Goal: Information Seeking & Learning: Learn about a topic

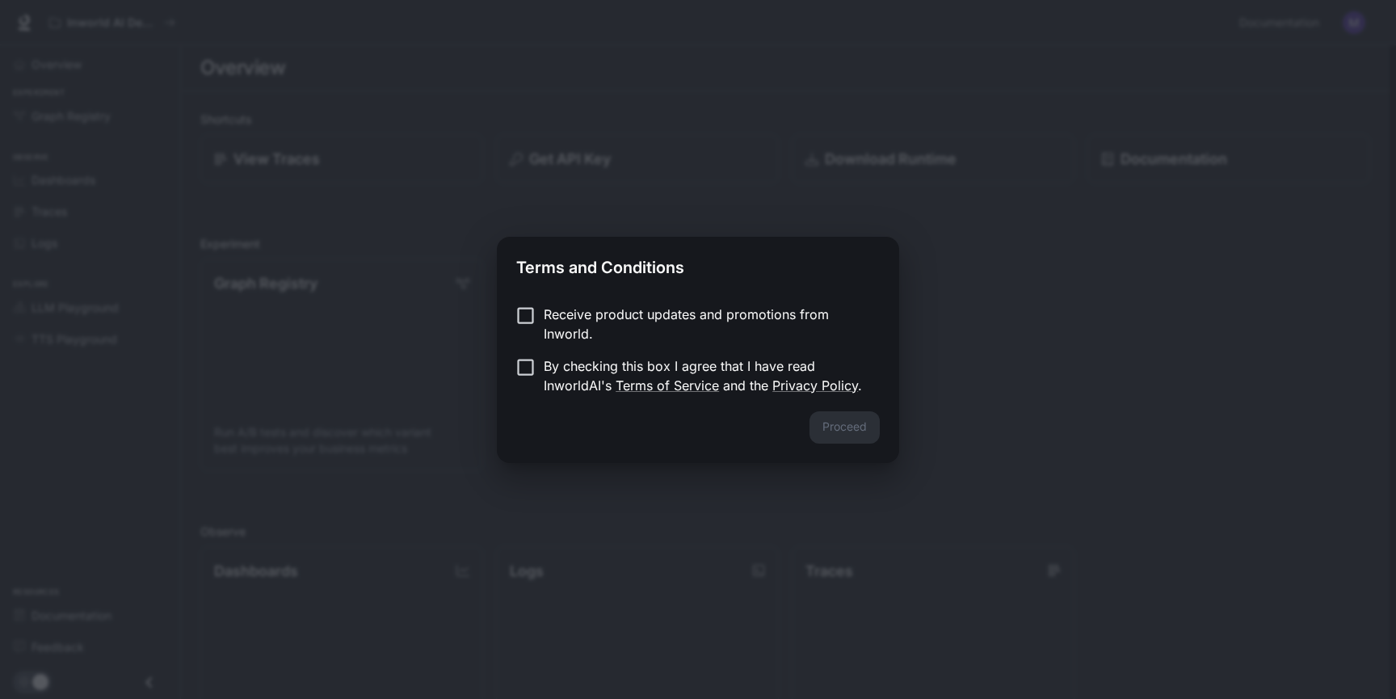
click at [670, 323] on p "Receive product updates and promotions from Inworld." at bounding box center [705, 324] width 323 height 39
click at [561, 376] on p "By checking this box I agree that I have read InworldAI's Terms of Service and …" at bounding box center [705, 375] width 323 height 39
click at [562, 295] on div "Receive product updates and promotions from Inworld. By checking this box I agr…" at bounding box center [698, 352] width 402 height 120
click at [573, 305] on p "Receive product updates and promotions from Inworld." at bounding box center [705, 324] width 323 height 39
click at [838, 440] on button "Proceed" at bounding box center [845, 427] width 70 height 32
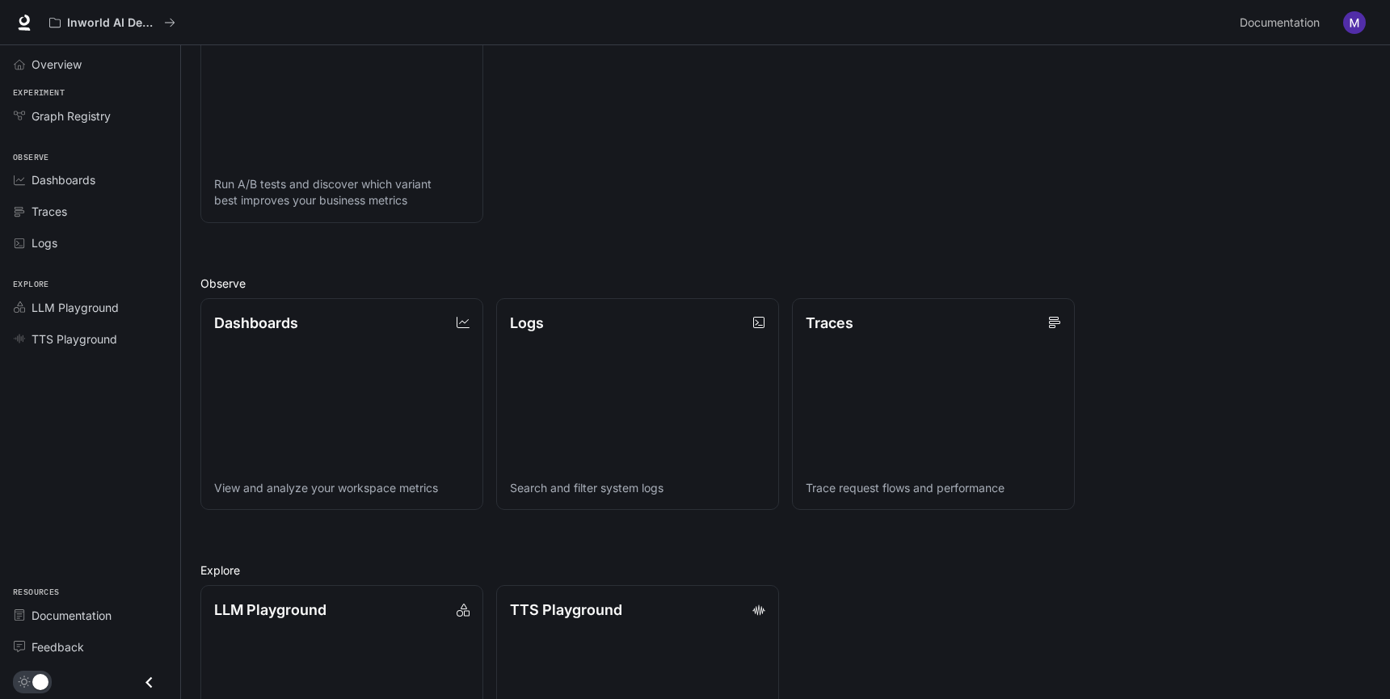
scroll to position [365, 0]
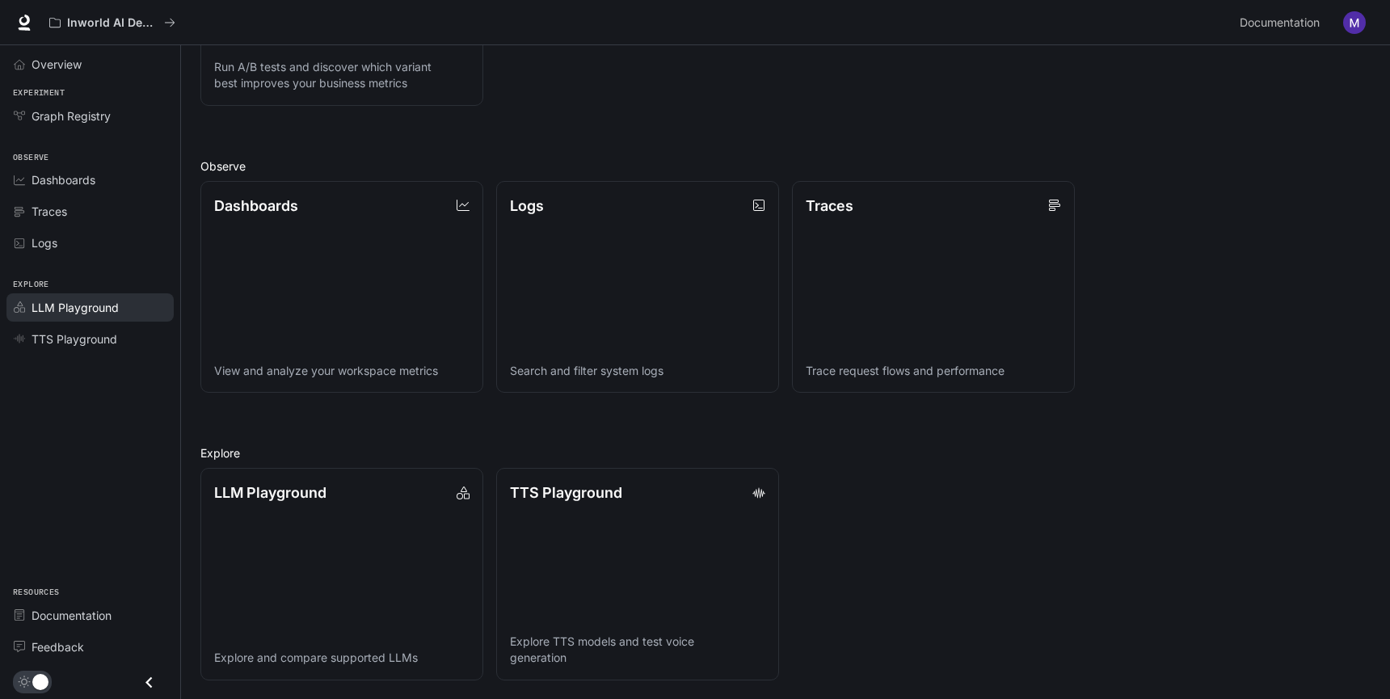
click at [127, 309] on div "LLM Playground" at bounding box center [99, 307] width 135 height 17
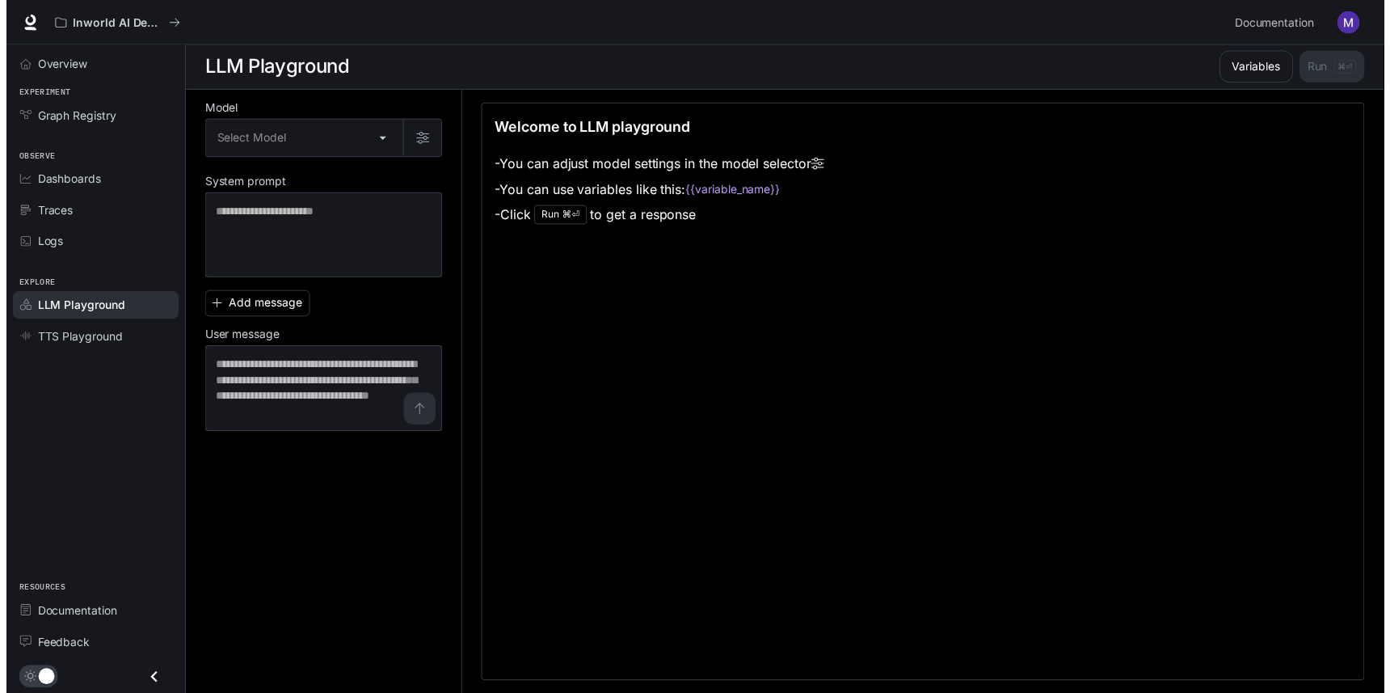
scroll to position [1, 0]
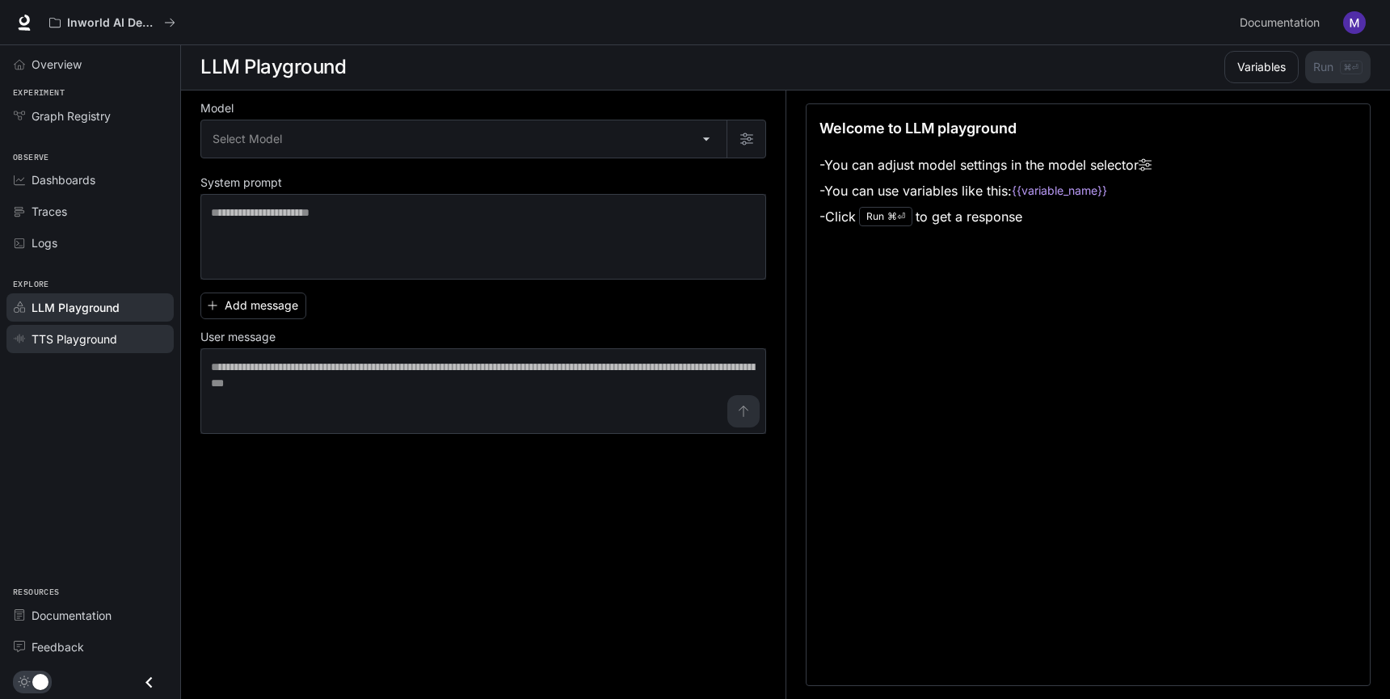
click at [96, 331] on span "TTS Playground" at bounding box center [75, 339] width 86 height 17
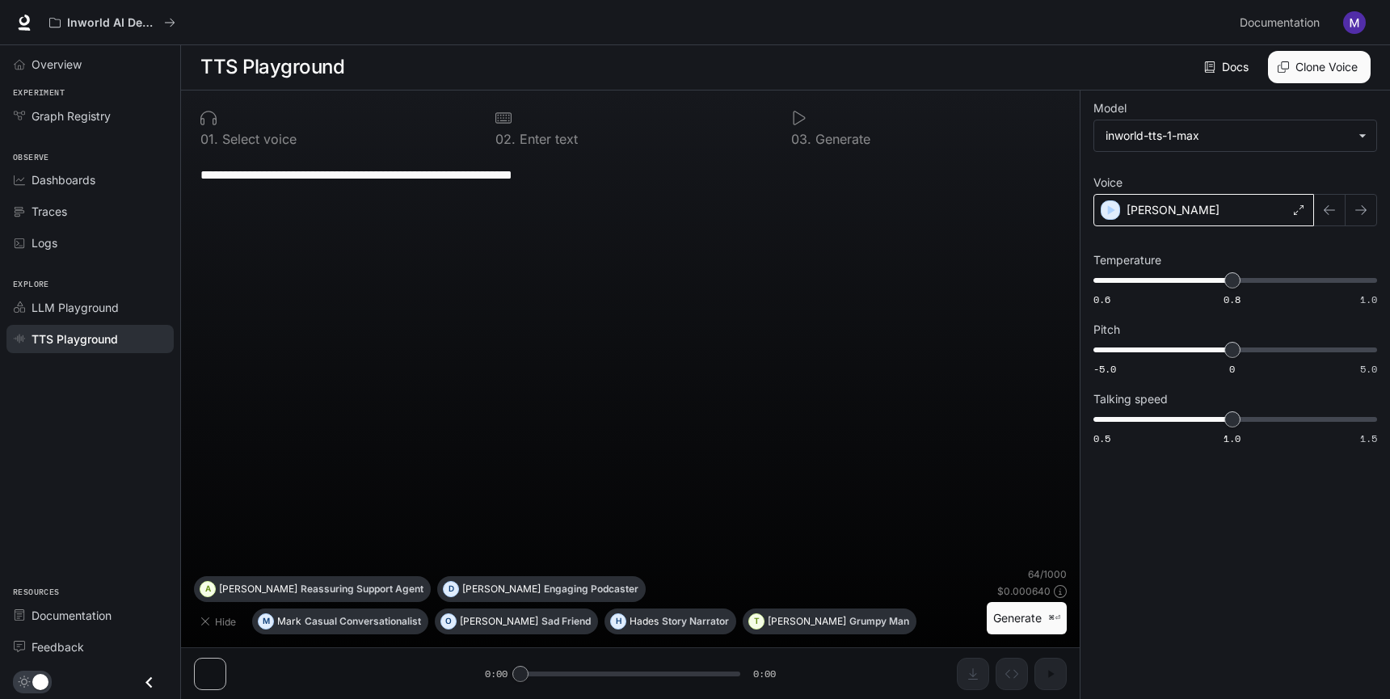
click at [1214, 212] on div "Alex" at bounding box center [1203, 210] width 221 height 32
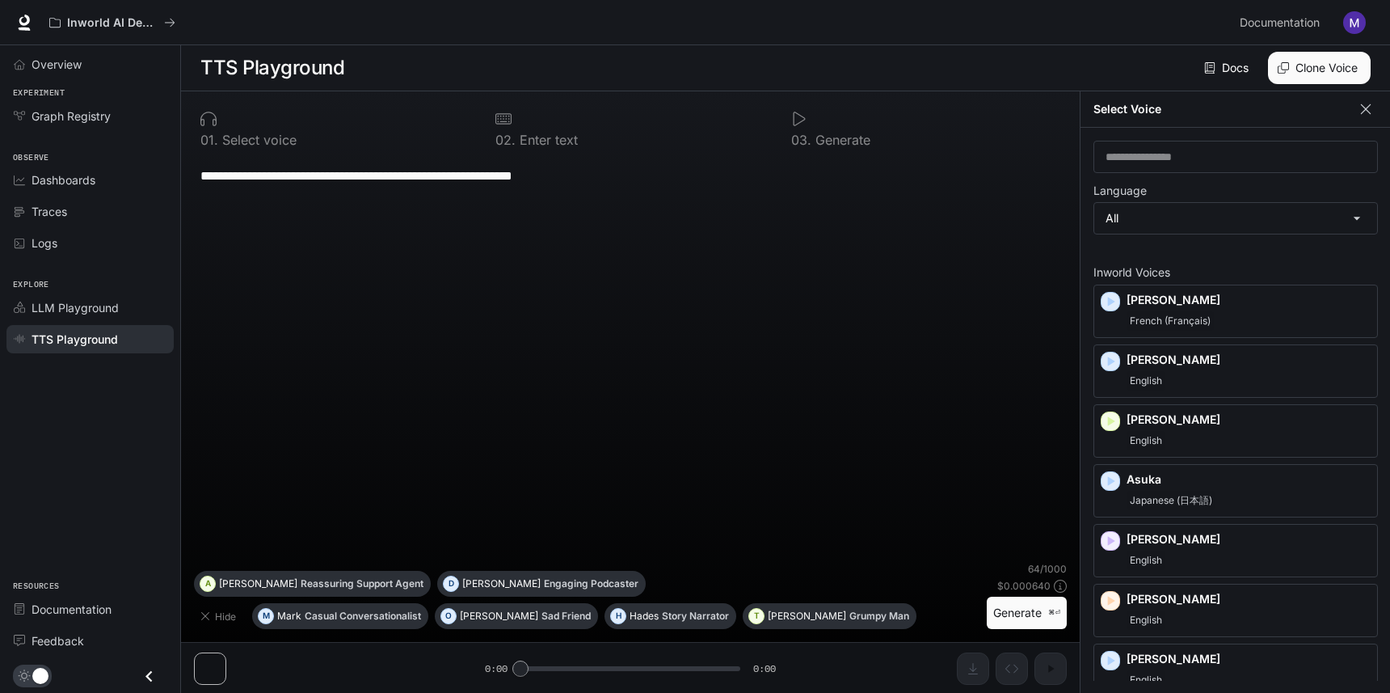
click at [1358, 111] on icon "button" at bounding box center [1366, 109] width 16 height 16
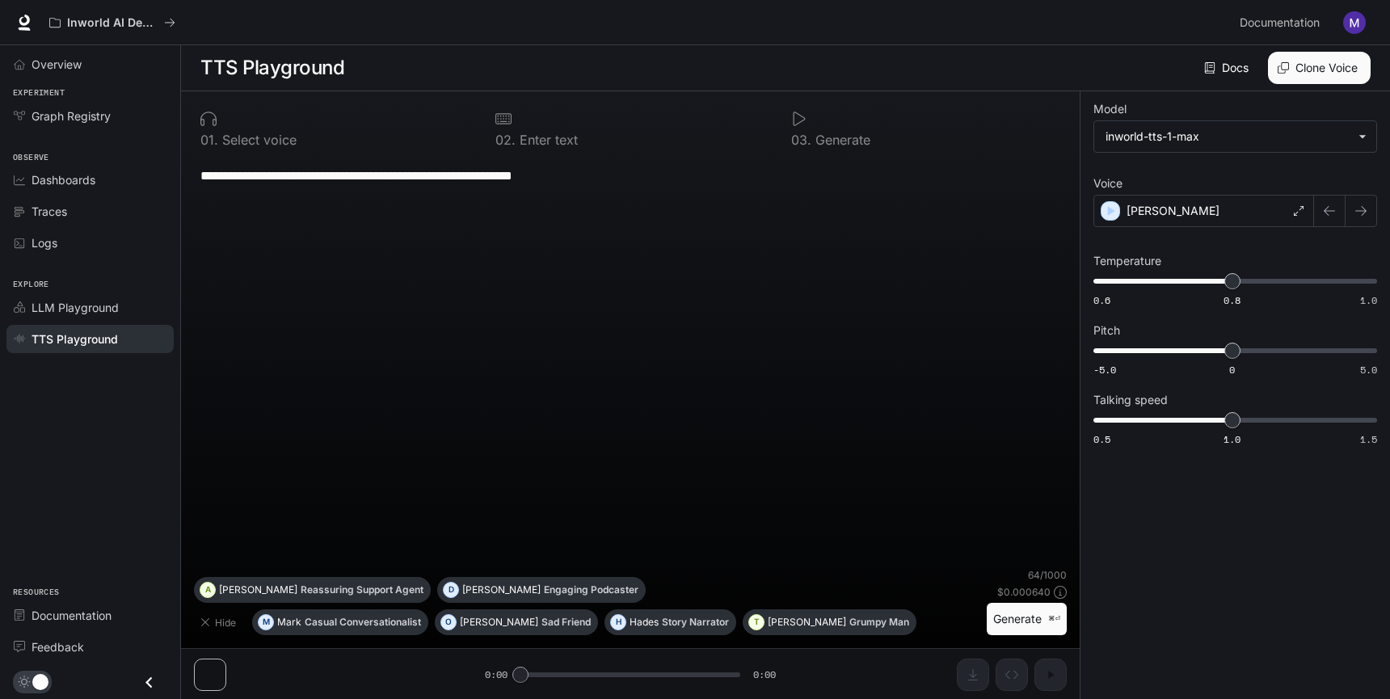
click at [589, 179] on textarea "**********" at bounding box center [630, 175] width 860 height 19
click at [654, 179] on textarea "**********" at bounding box center [630, 175] width 860 height 19
click at [1024, 617] on button "Generate ⌘⏎" at bounding box center [1027, 619] width 80 height 33
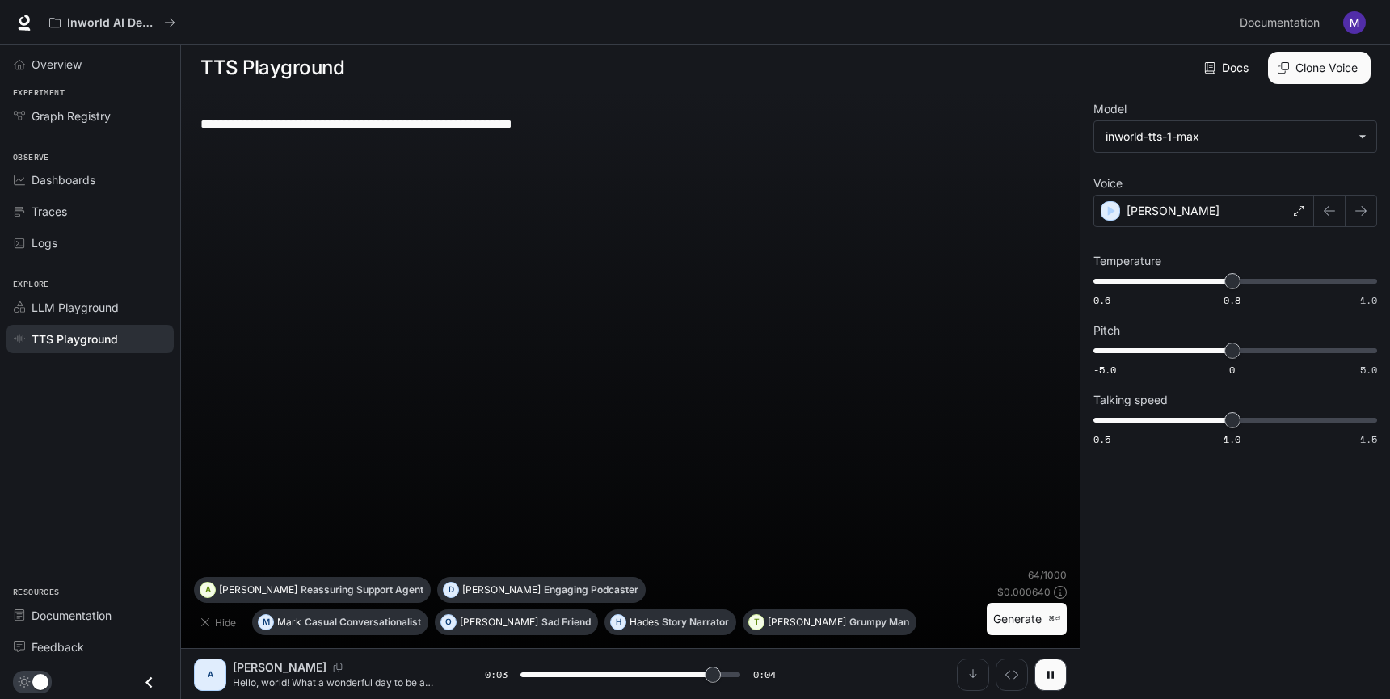
click at [1035, 617] on button "Generate ⌘⏎" at bounding box center [1027, 619] width 80 height 33
click at [1148, 208] on p "Alex" at bounding box center [1172, 211] width 93 height 16
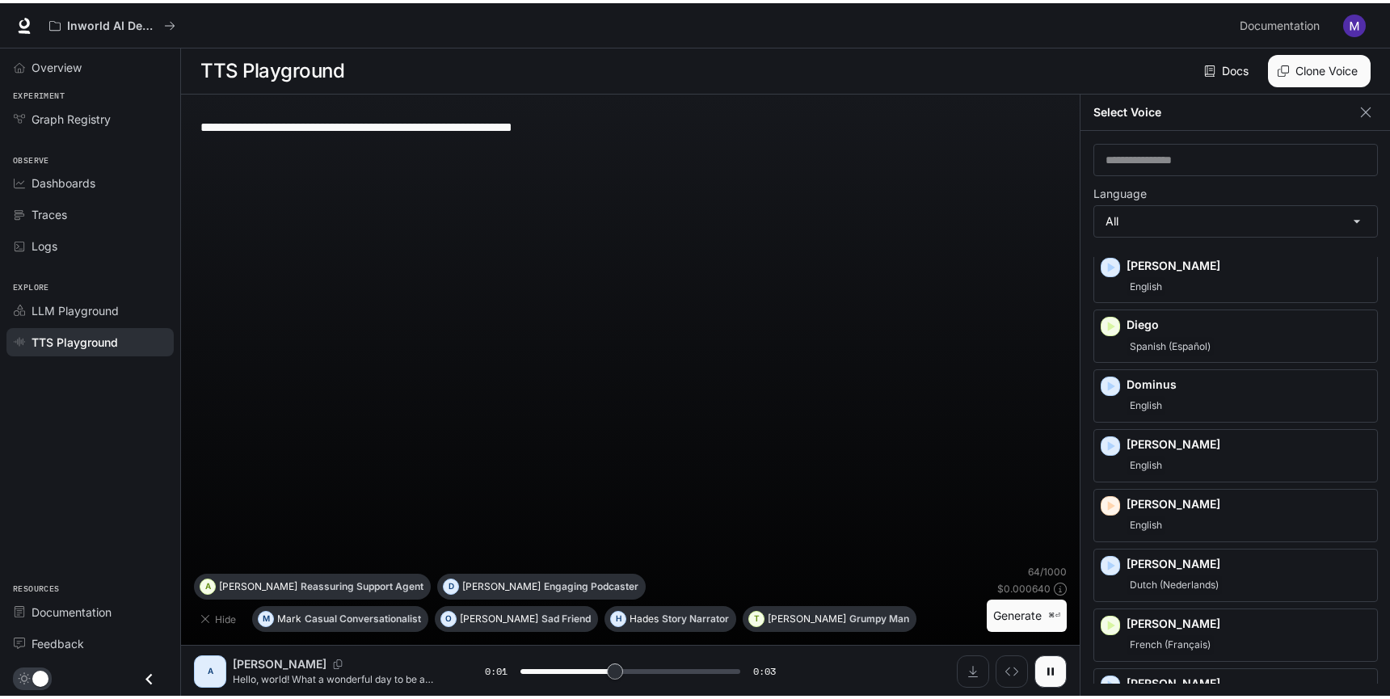
scroll to position [457, 0]
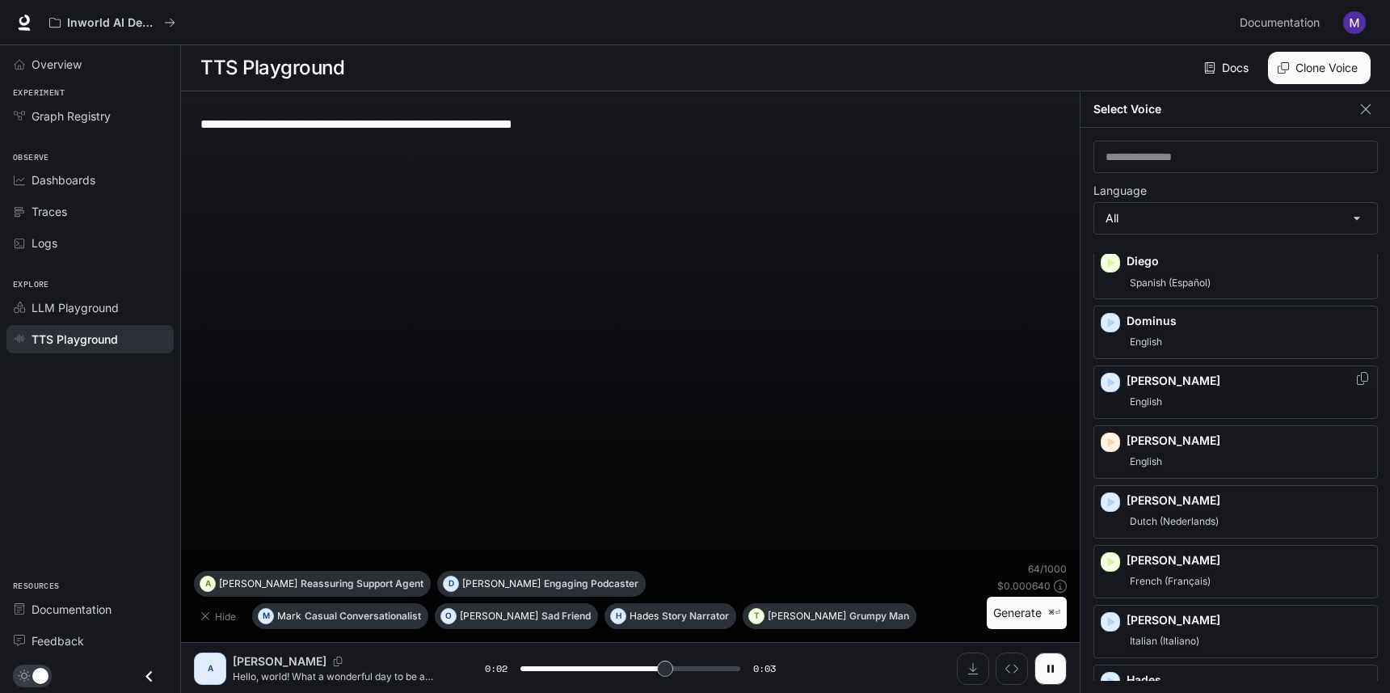
click at [1168, 397] on div "English" at bounding box center [1248, 401] width 244 height 19
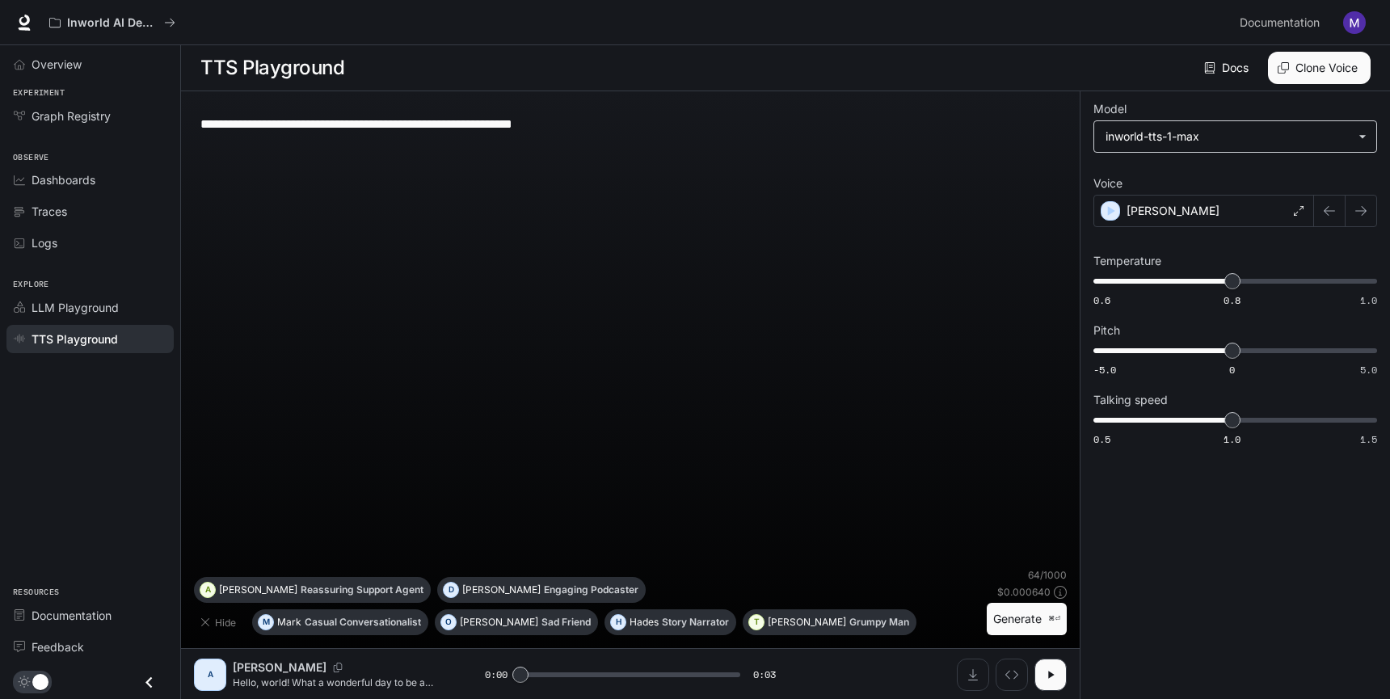
click at [1199, 146] on body "**********" at bounding box center [695, 350] width 1390 height 700
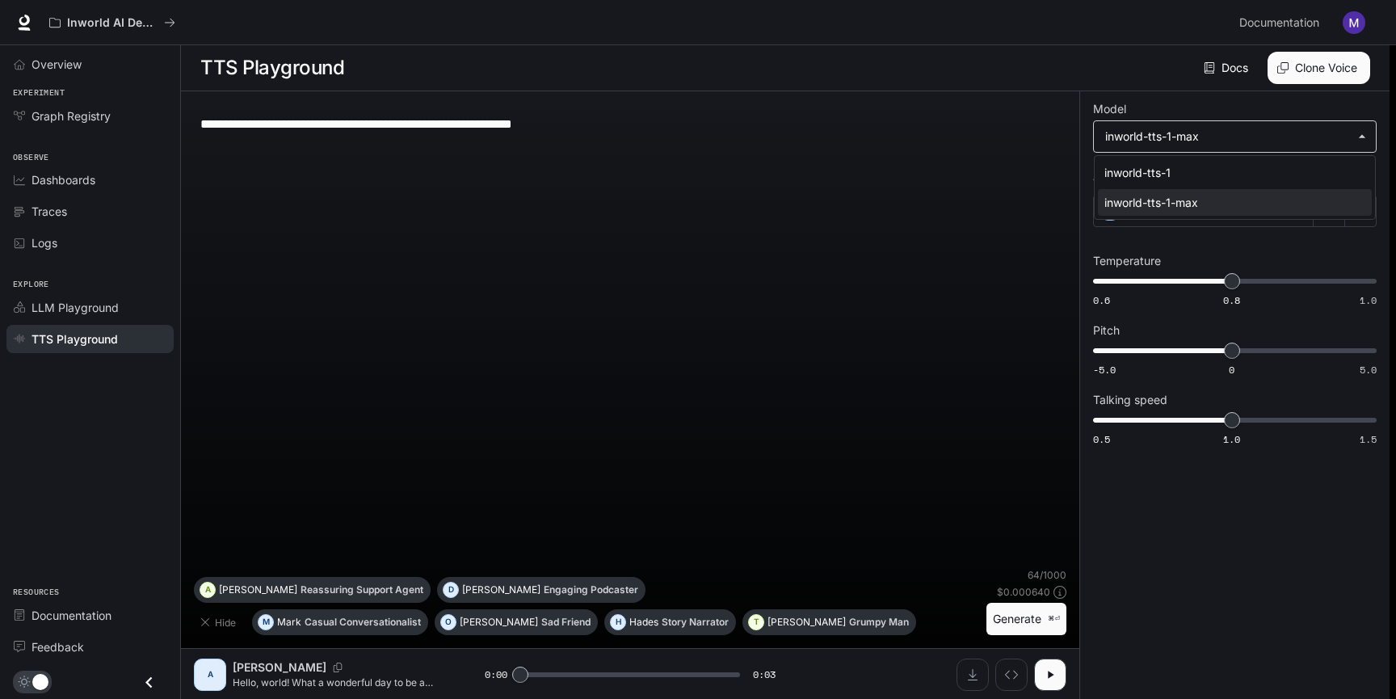
click at [1199, 146] on div at bounding box center [698, 349] width 1396 height 699
click at [1199, 146] on body "**********" at bounding box center [698, 350] width 1396 height 700
click at [1199, 146] on div at bounding box center [698, 349] width 1396 height 699
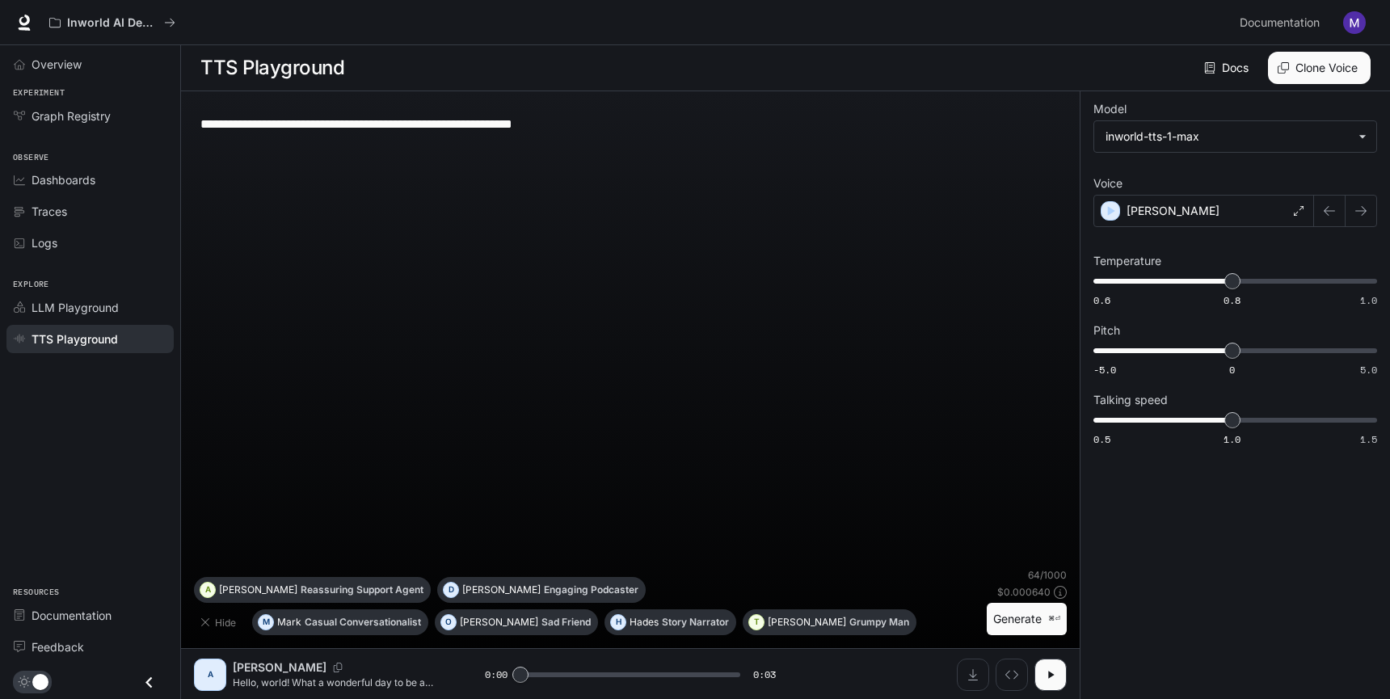
click at [1044, 613] on button "Generate ⌘⏎" at bounding box center [1027, 619] width 80 height 33
click at [1057, 673] on button "button" at bounding box center [1050, 675] width 32 height 32
type input "***"
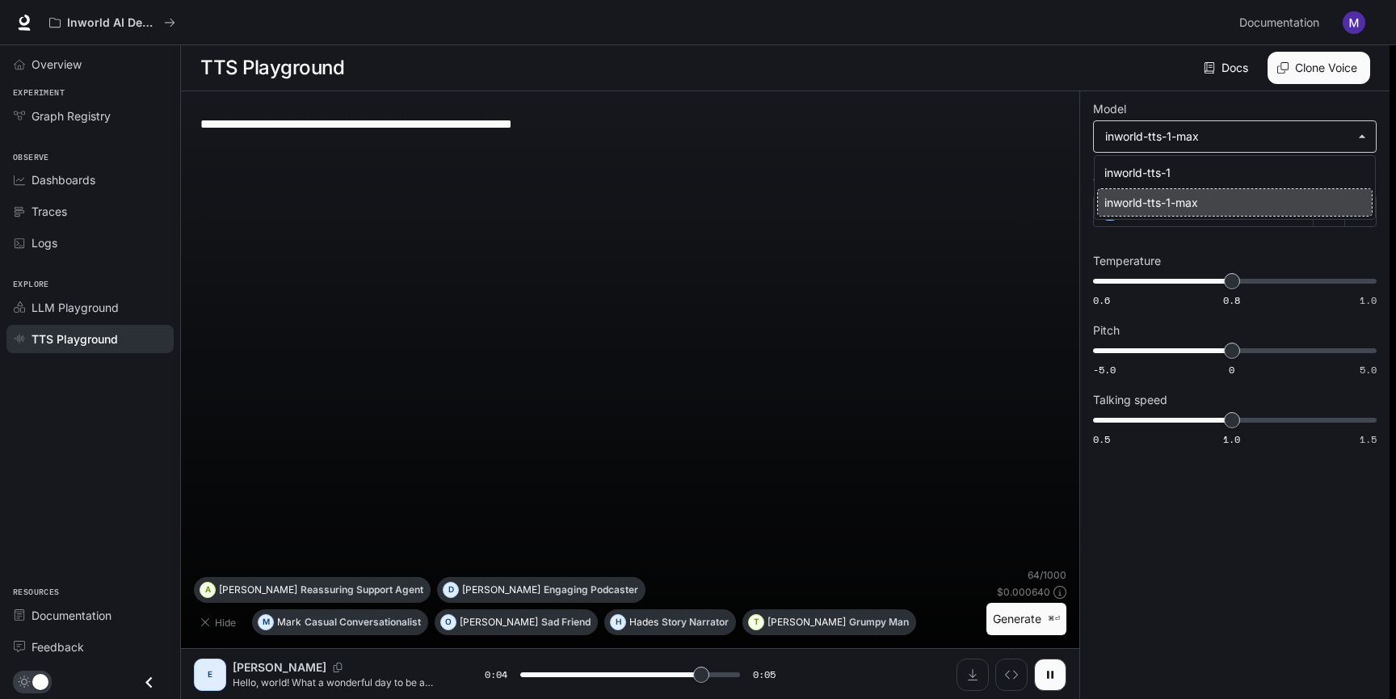
click at [1184, 137] on body "**********" at bounding box center [698, 350] width 1396 height 700
click at [1166, 183] on li "inworld-tts-1" at bounding box center [1235, 172] width 274 height 27
type input "***"
type input "**********"
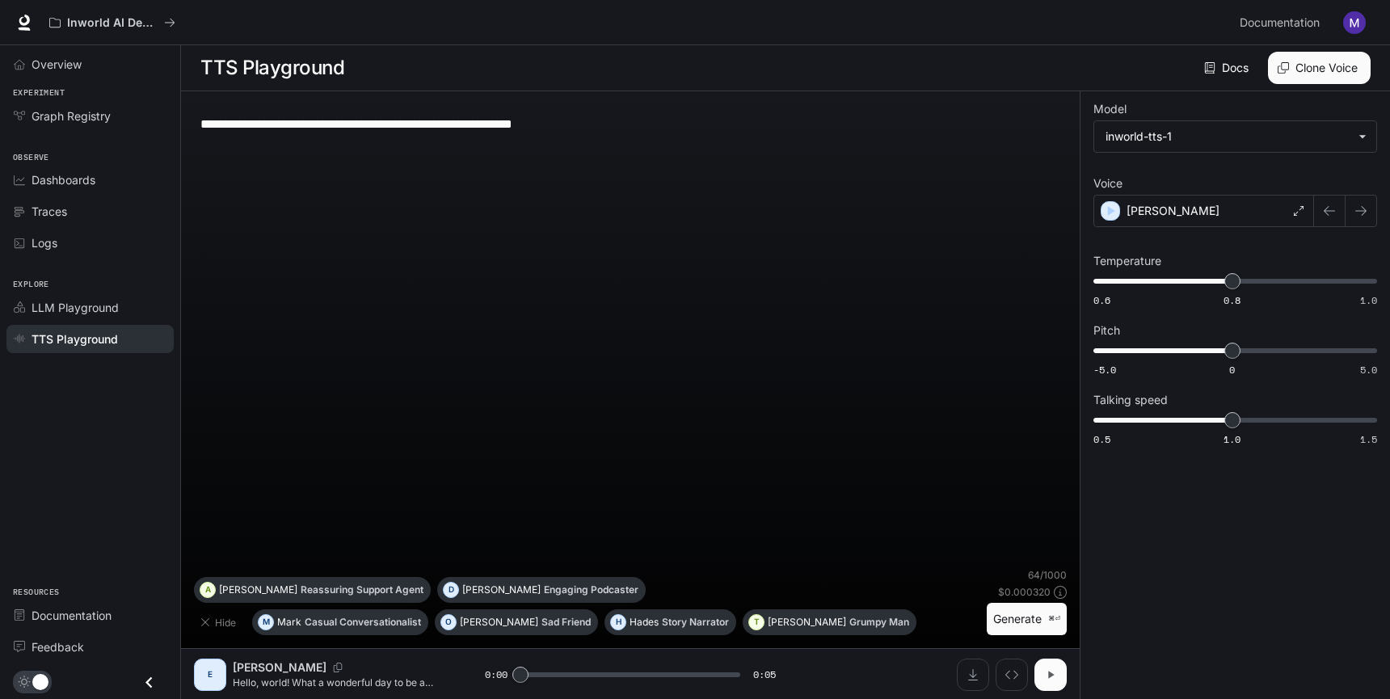
click at [1055, 669] on icon "button" at bounding box center [1050, 674] width 13 height 13
click at [1026, 616] on button "Generate ⌘⏎" at bounding box center [1027, 619] width 80 height 33
click at [1056, 680] on button "button" at bounding box center [1050, 675] width 32 height 32
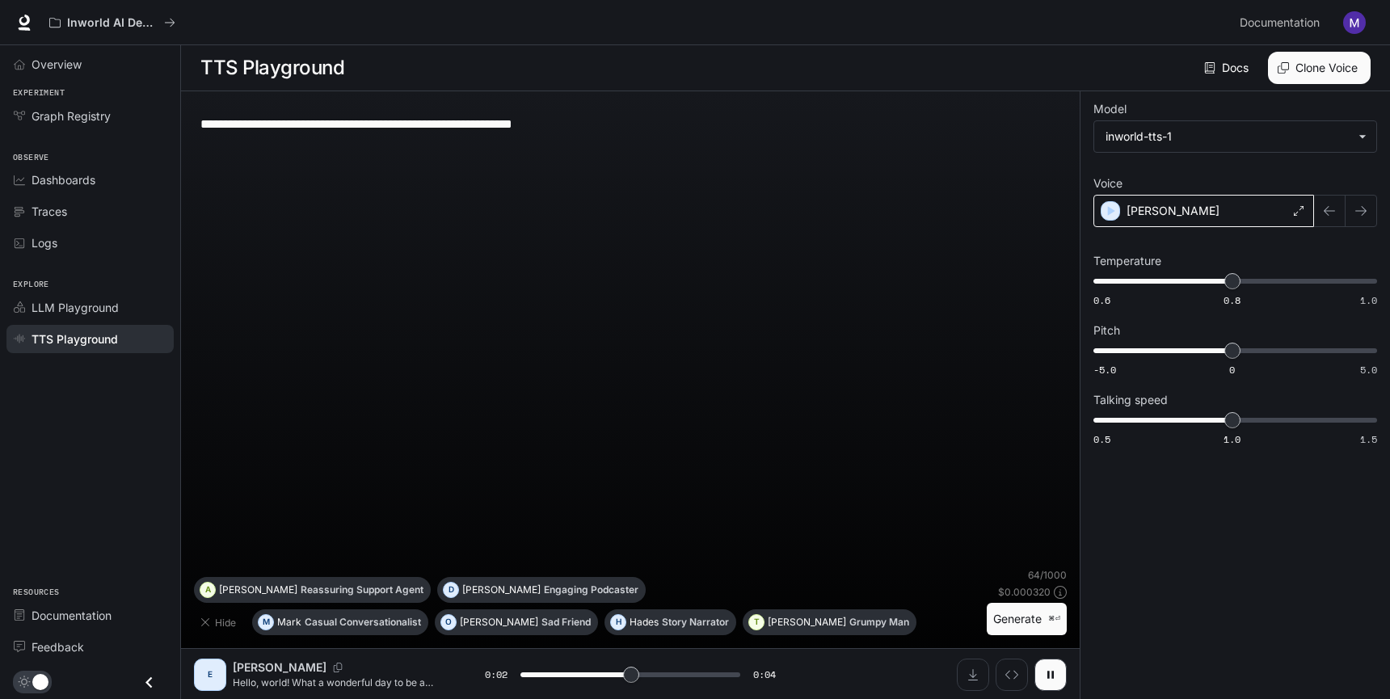
click at [1249, 221] on div "Edward" at bounding box center [1203, 211] width 221 height 32
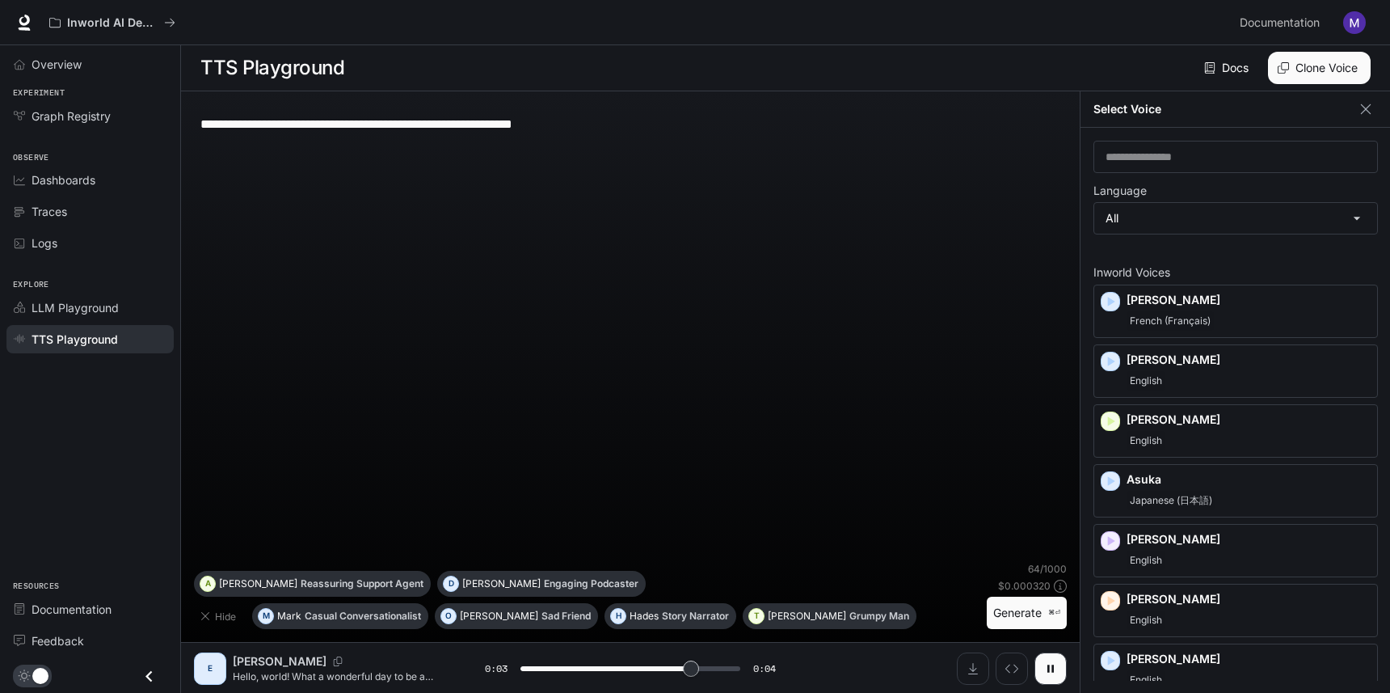
click at [1355, 98] on div "Select Voice" at bounding box center [1235, 109] width 310 height 36
click at [1349, 110] on div "Select Voice" at bounding box center [1235, 109] width 310 height 36
type input "*"
click at [1382, 110] on div "Select Voice" at bounding box center [1235, 109] width 310 height 36
click at [1371, 111] on icon "button" at bounding box center [1366, 109] width 16 height 16
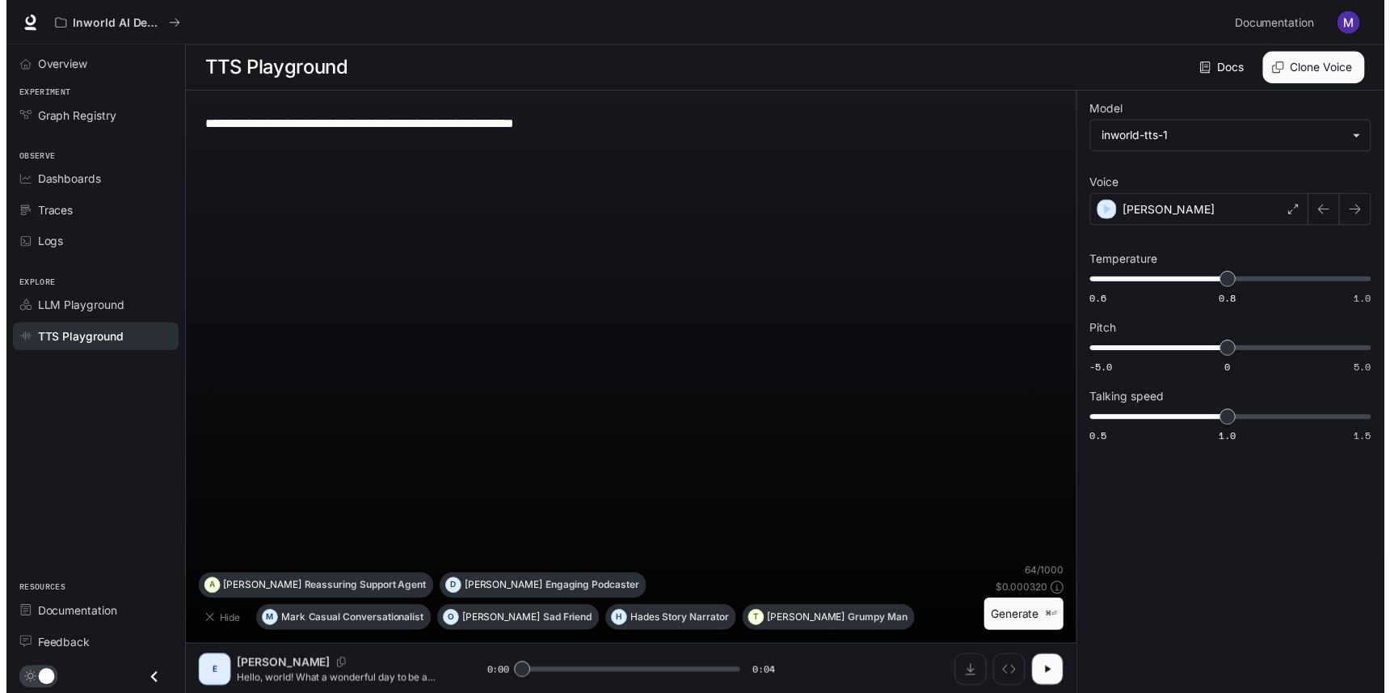
scroll to position [1, 0]
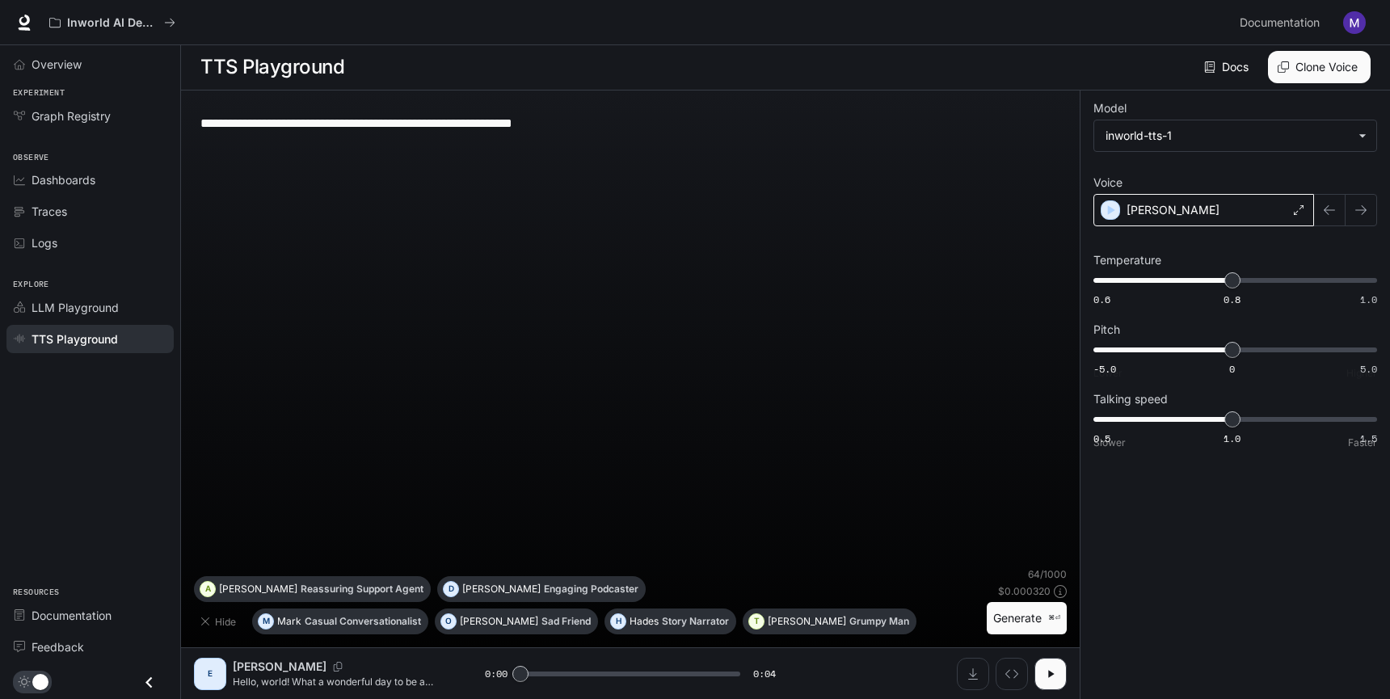
click at [1236, 200] on div "Edward" at bounding box center [1203, 210] width 221 height 32
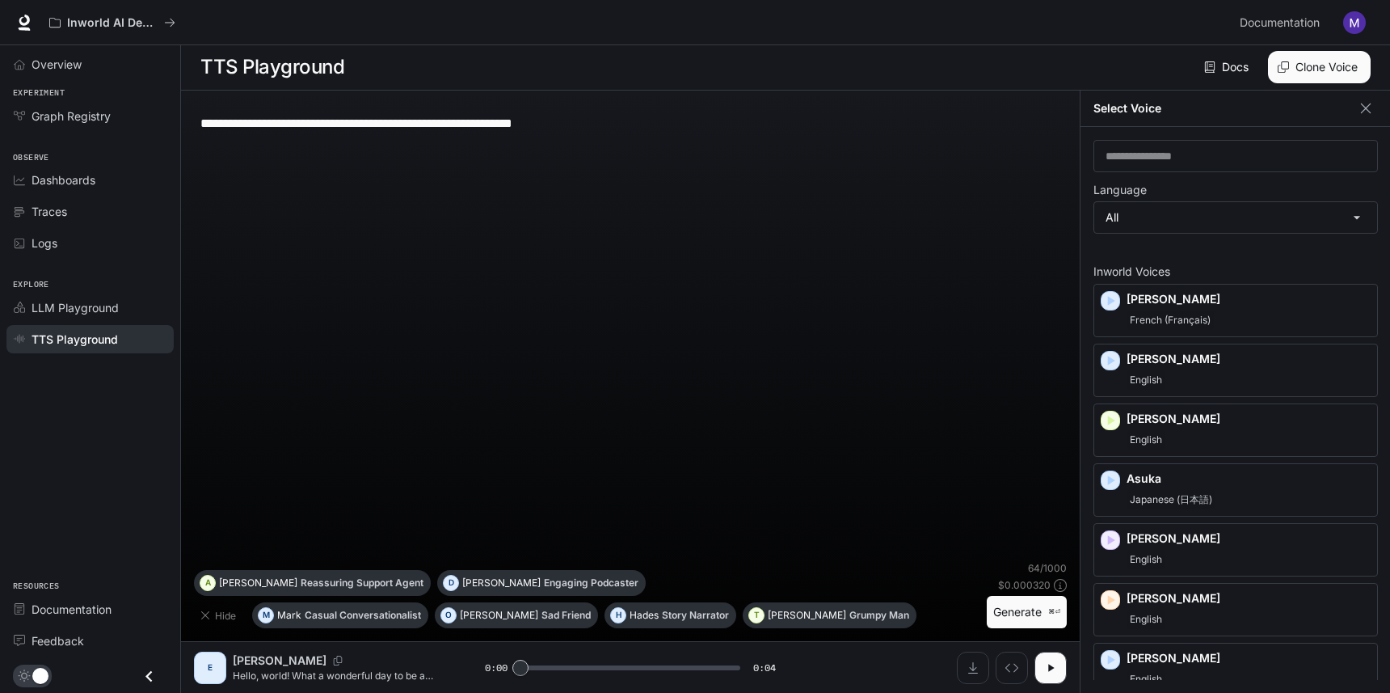
click at [1267, 234] on div "**********" at bounding box center [1235, 410] width 310 height 566
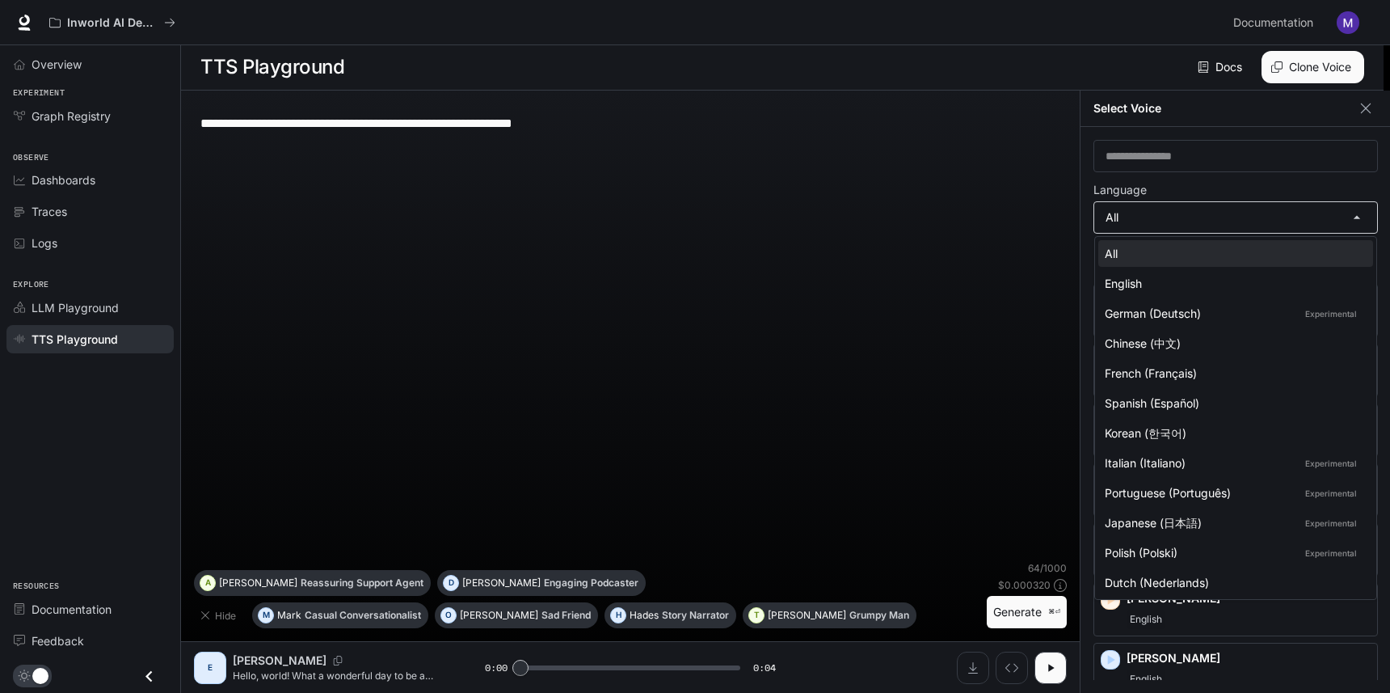
click at [1275, 215] on body "**********" at bounding box center [695, 345] width 1390 height 693
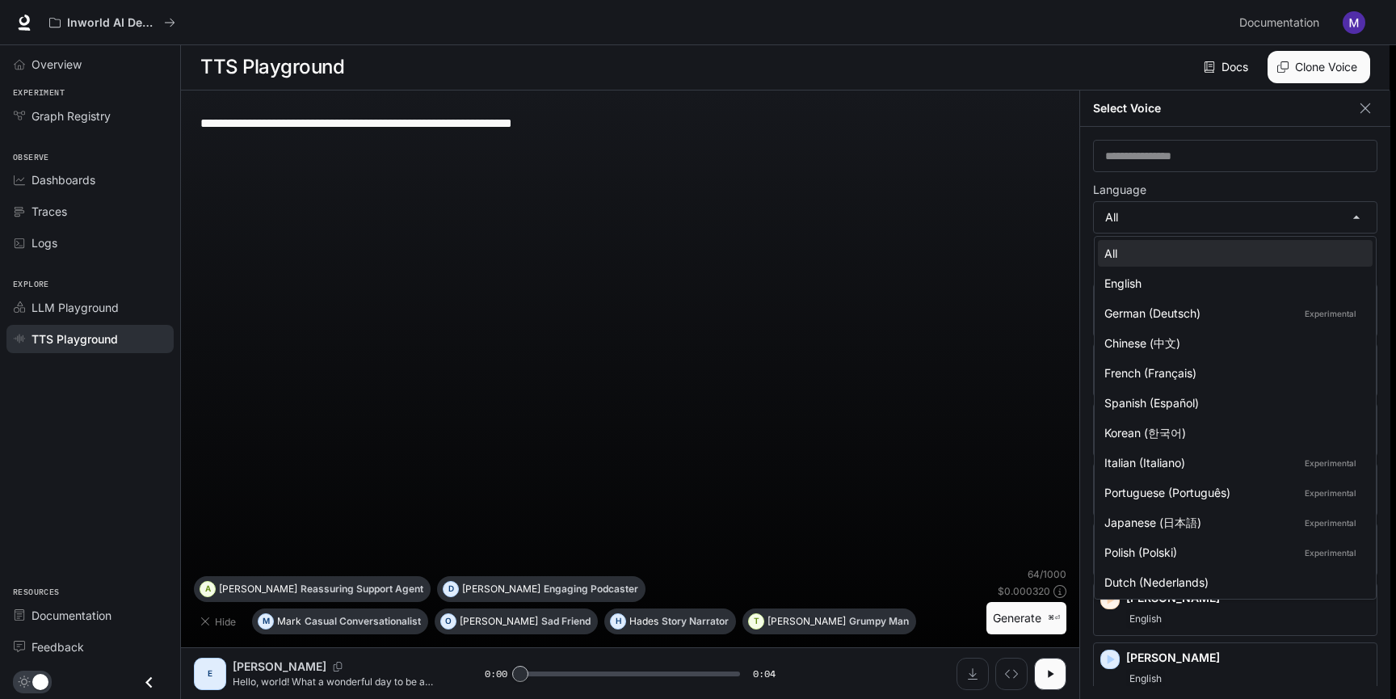
click at [1248, 223] on div at bounding box center [698, 349] width 1396 height 699
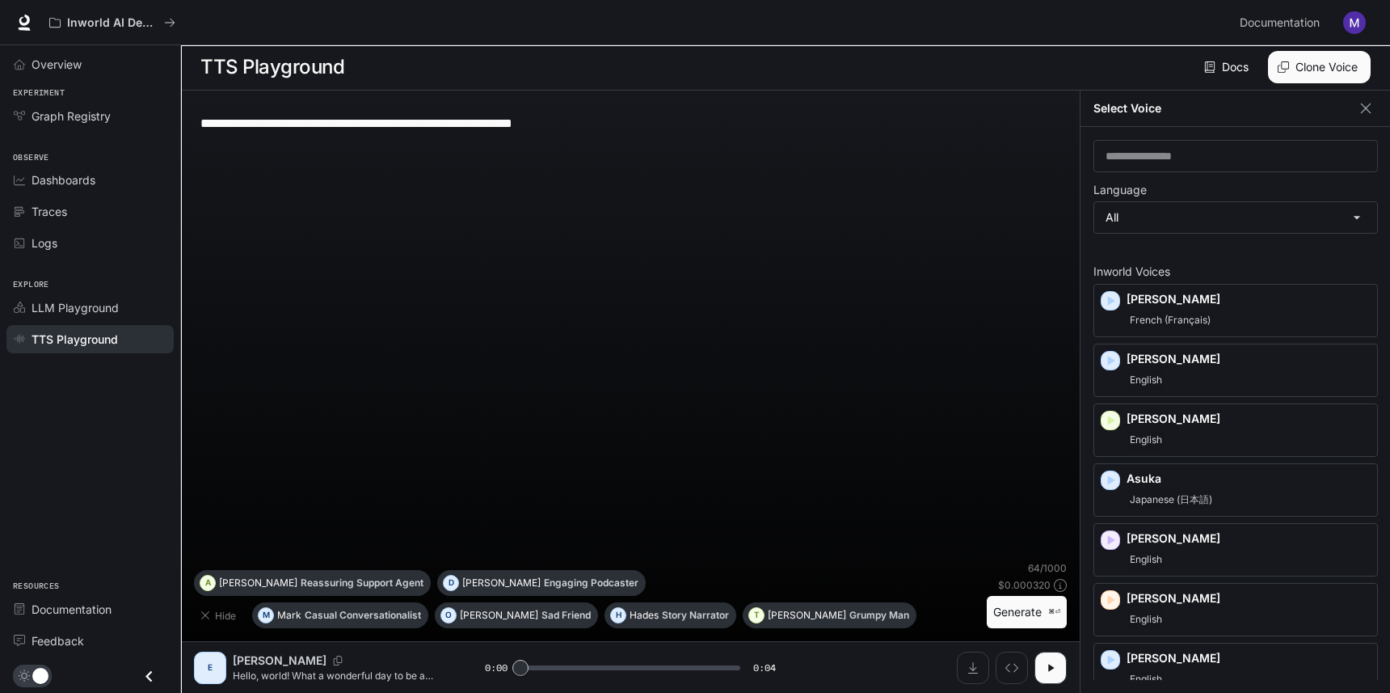
click at [1381, 109] on div "Select Voice" at bounding box center [1235, 109] width 310 height 36
click at [1377, 100] on div "Select Voice" at bounding box center [1235, 109] width 310 height 36
click at [1343, 84] on section "TTS Playground Docs Voices Clone Voice" at bounding box center [785, 67] width 1209 height 46
click at [1345, 78] on button "Clone Voice" at bounding box center [1319, 67] width 103 height 32
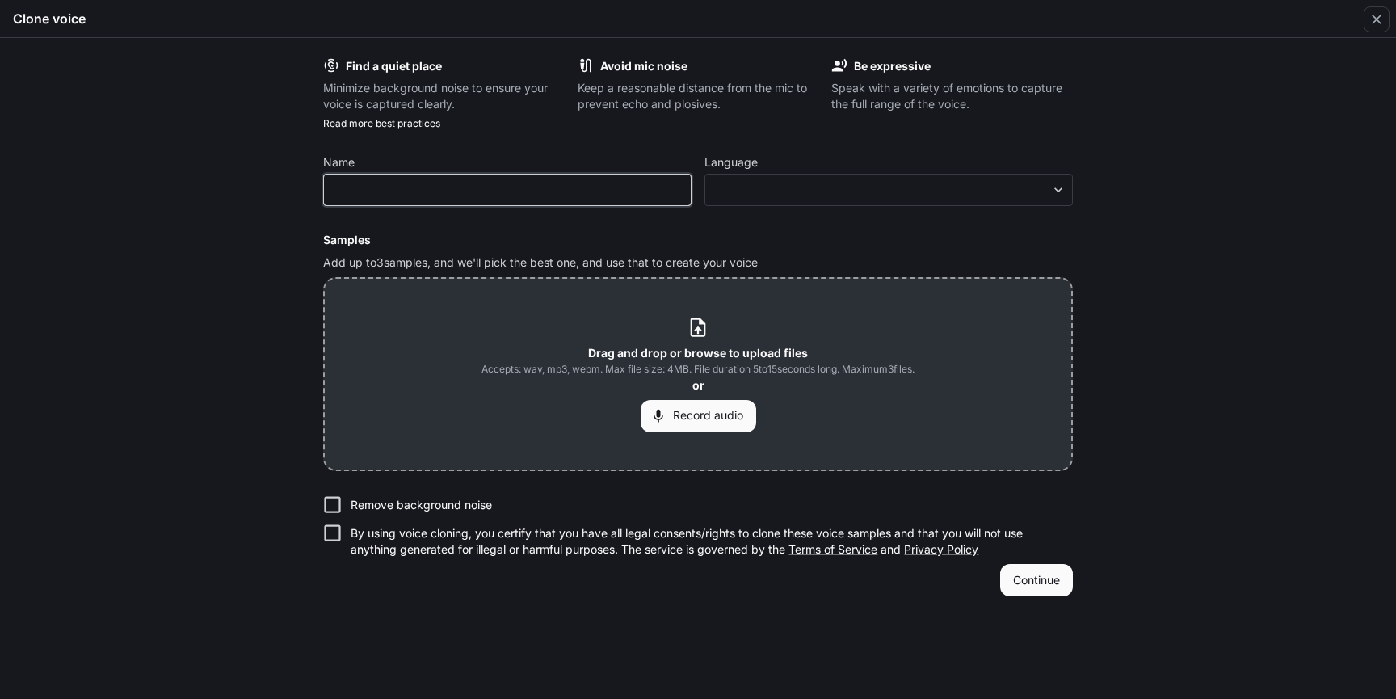
click at [648, 187] on input "text" at bounding box center [507, 190] width 367 height 16
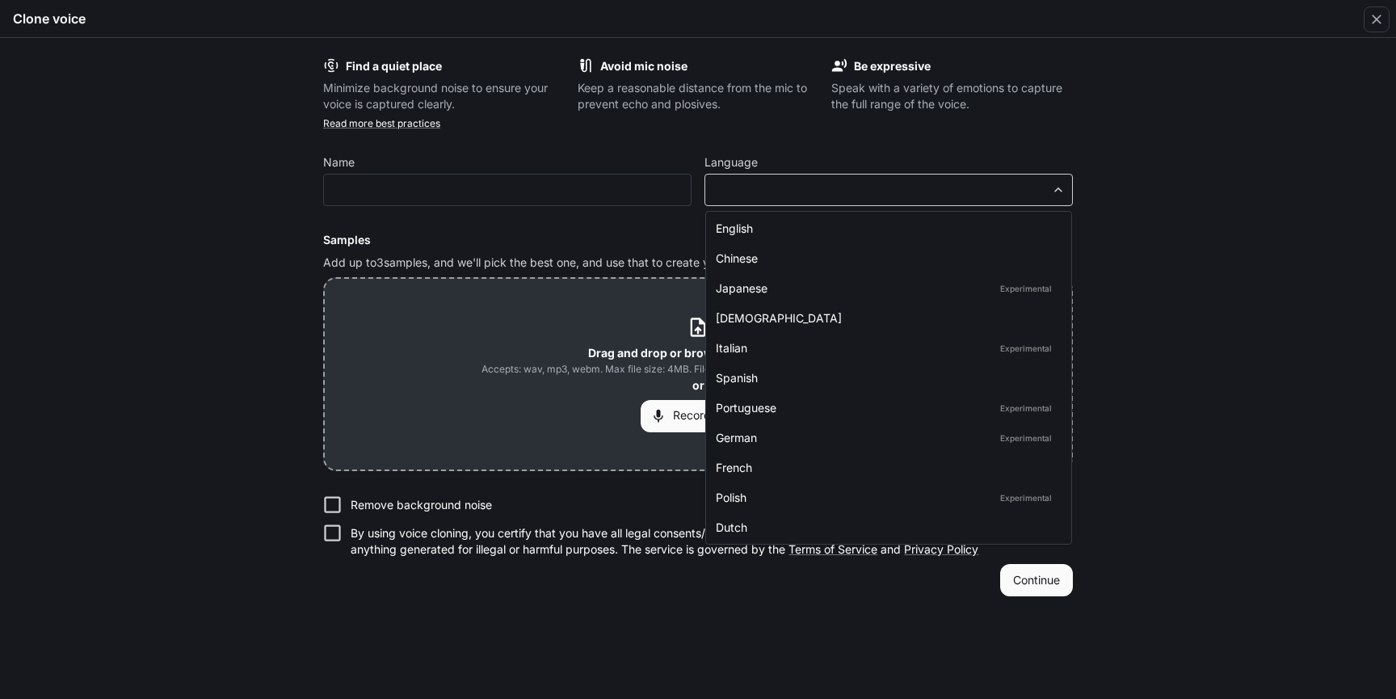
click at [846, 196] on body "**********" at bounding box center [698, 349] width 1396 height 700
click at [596, 172] on div at bounding box center [698, 349] width 1396 height 699
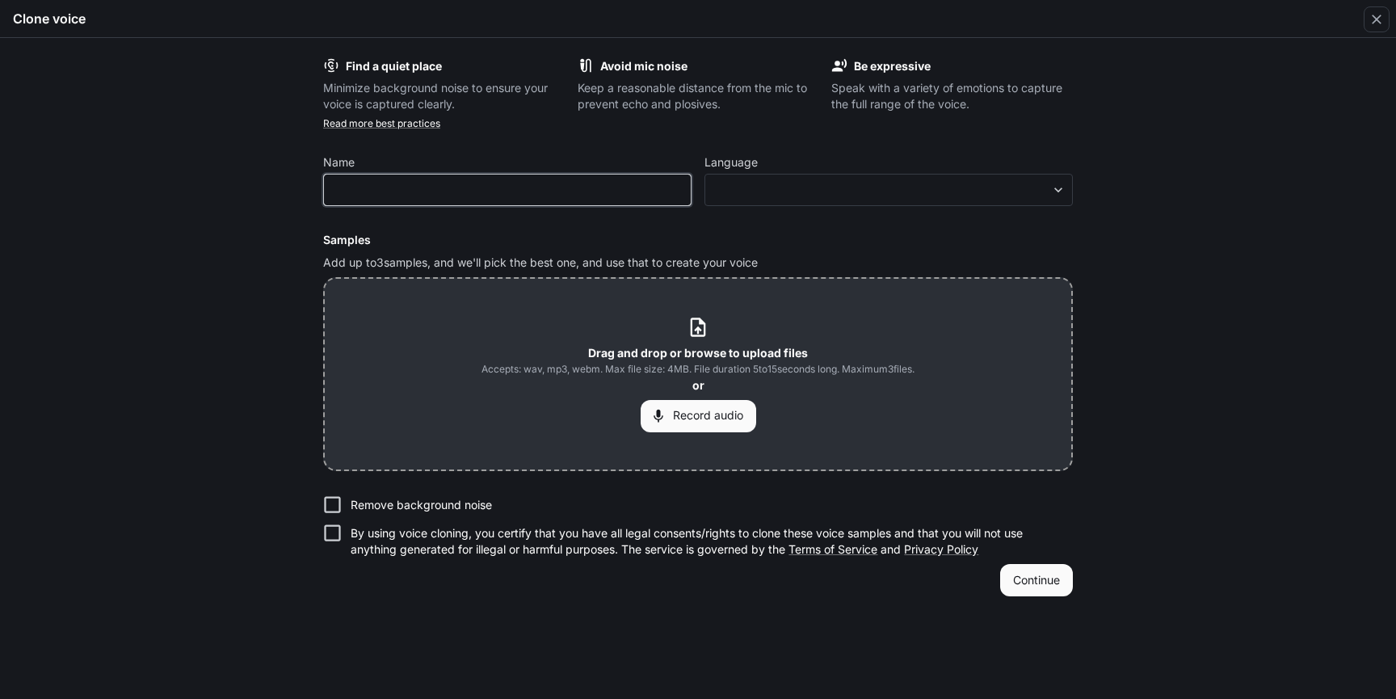
click at [625, 187] on input "text" at bounding box center [507, 190] width 367 height 16
click at [755, 171] on label "Language" at bounding box center [889, 166] width 368 height 16
click at [747, 183] on body "**********" at bounding box center [698, 349] width 1396 height 700
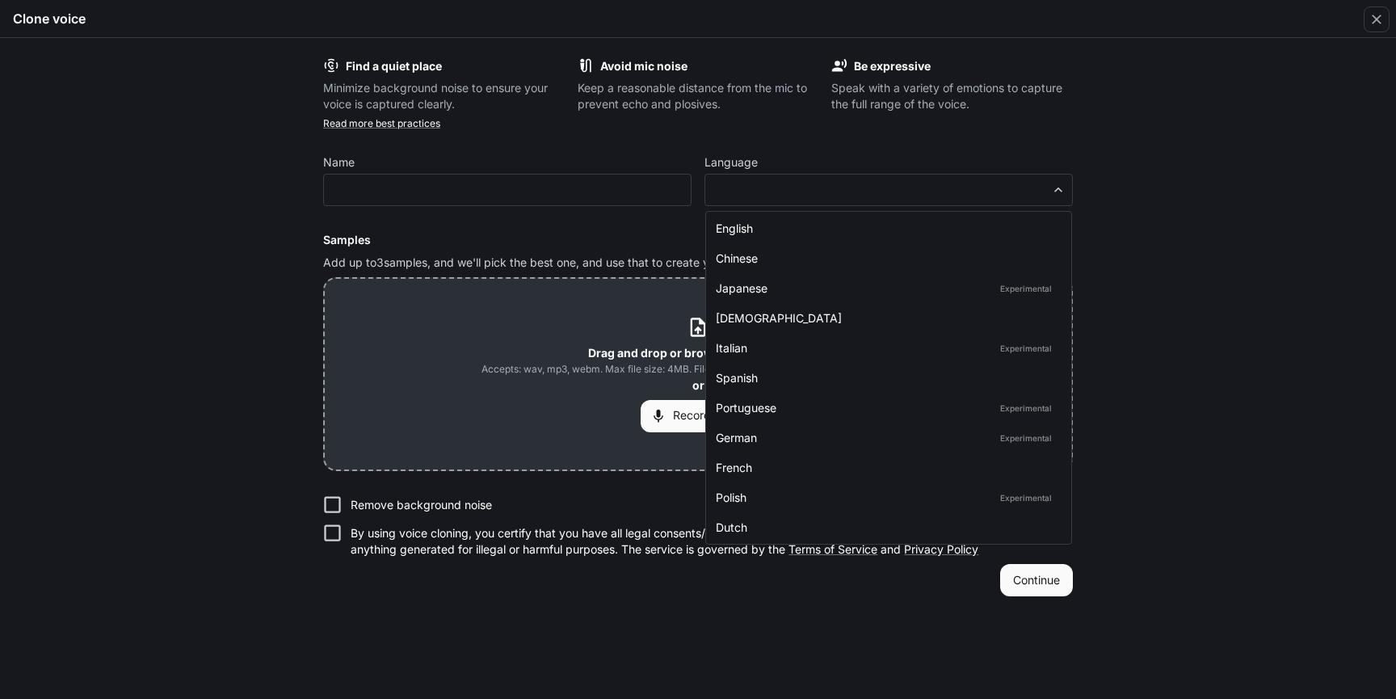
click at [768, 183] on div at bounding box center [698, 349] width 1396 height 699
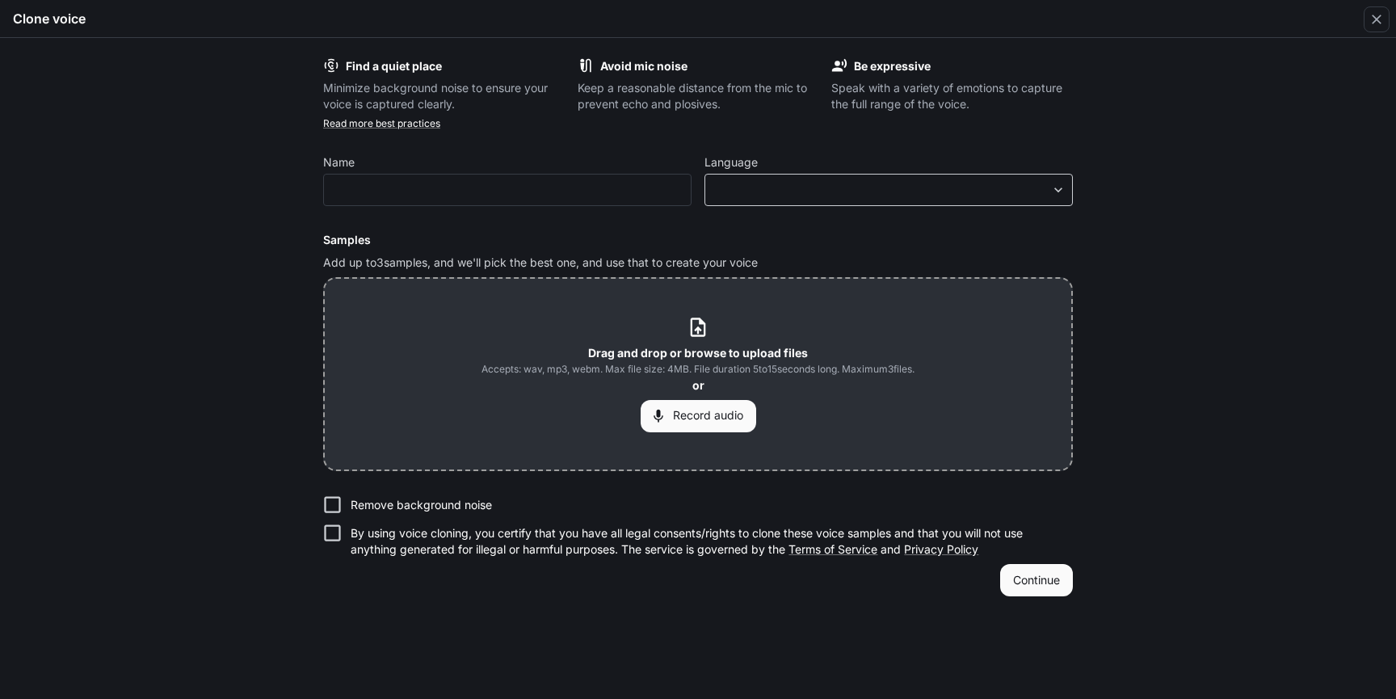
click at [965, 184] on body "**********" at bounding box center [698, 349] width 1396 height 700
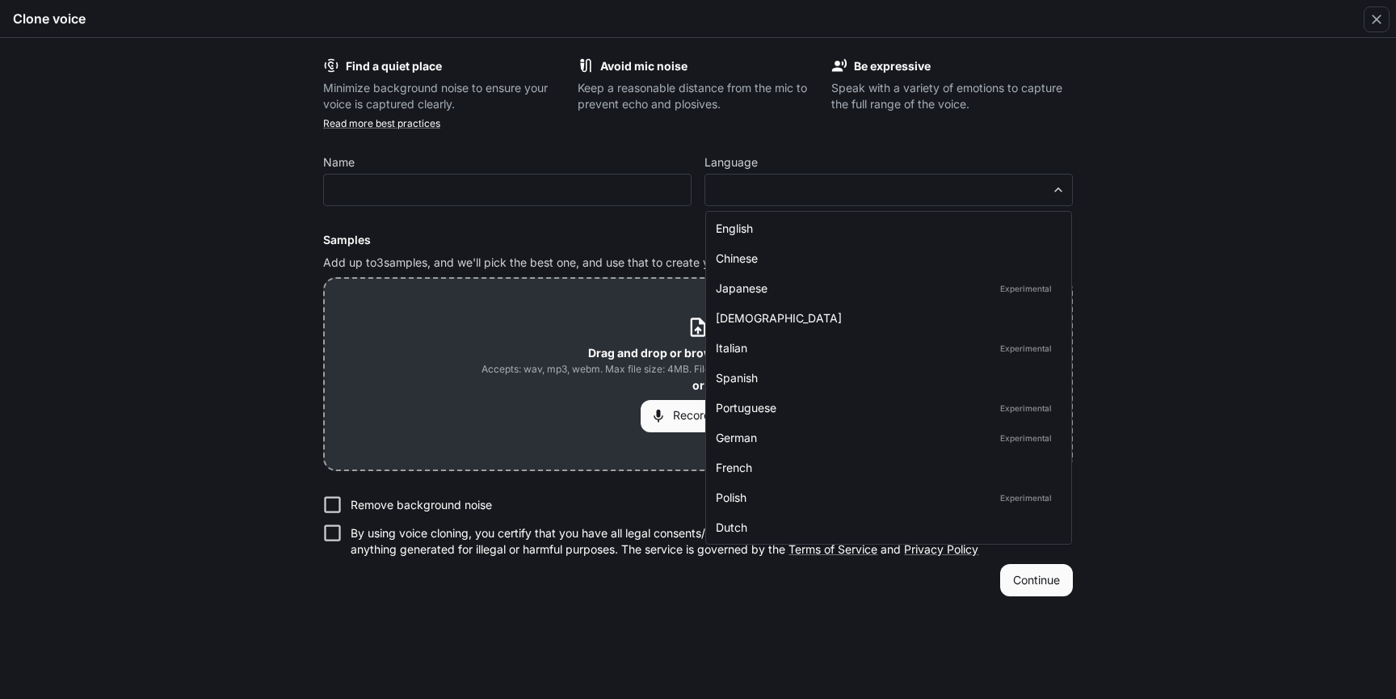
click at [956, 194] on div at bounding box center [698, 349] width 1396 height 699
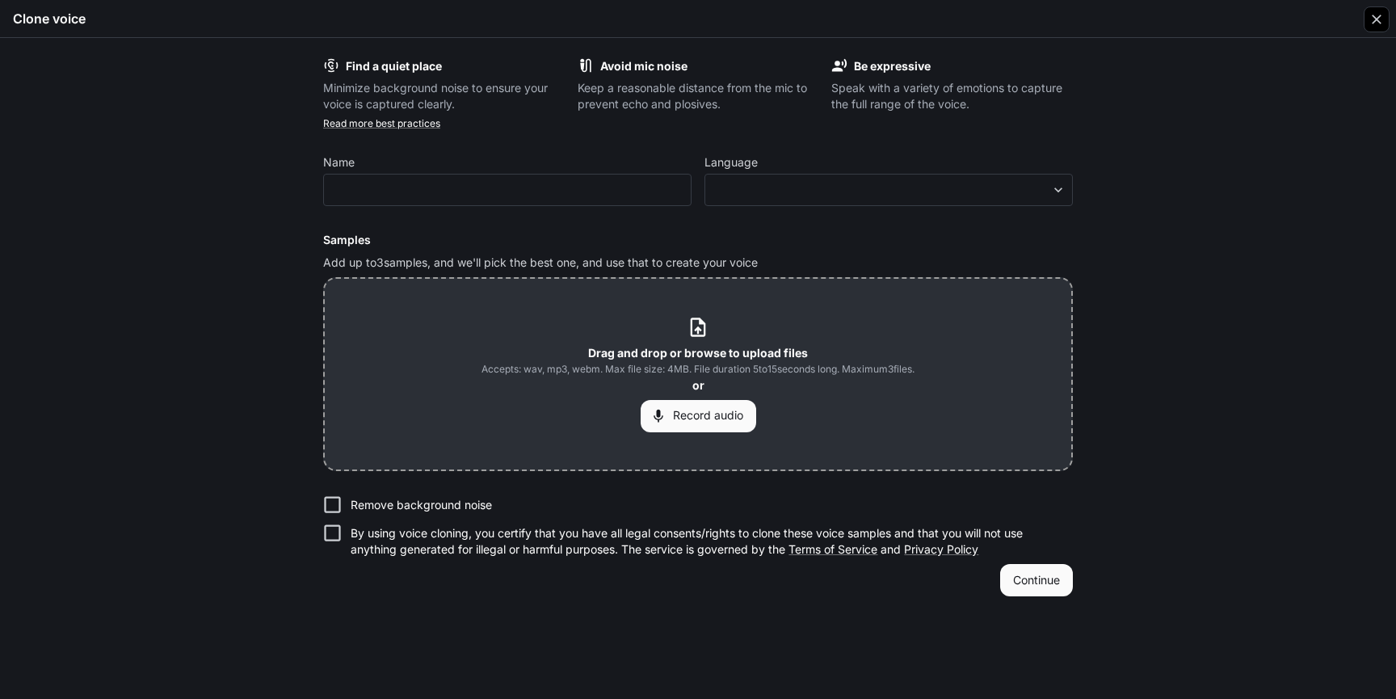
click at [1373, 18] on icon "button" at bounding box center [1377, 19] width 16 height 16
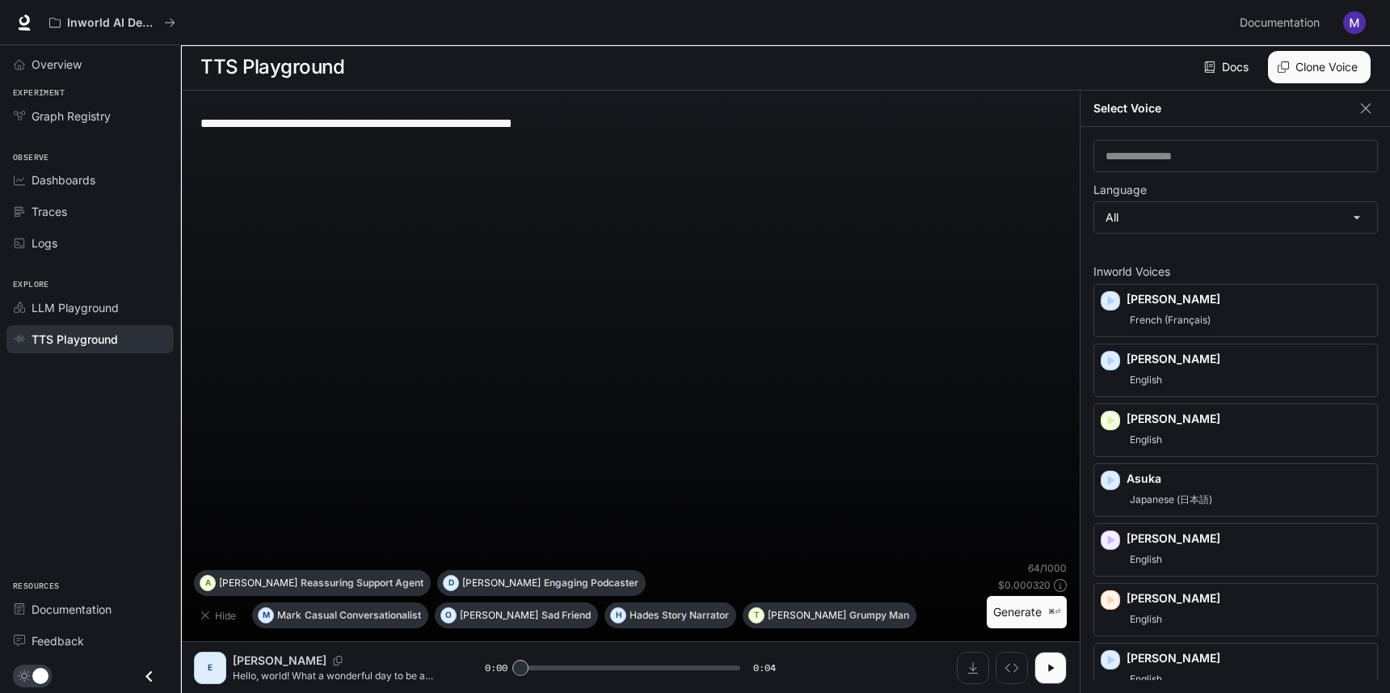
scroll to position [7, 0]
click at [129, 304] on div "LLM Playground" at bounding box center [99, 307] width 135 height 17
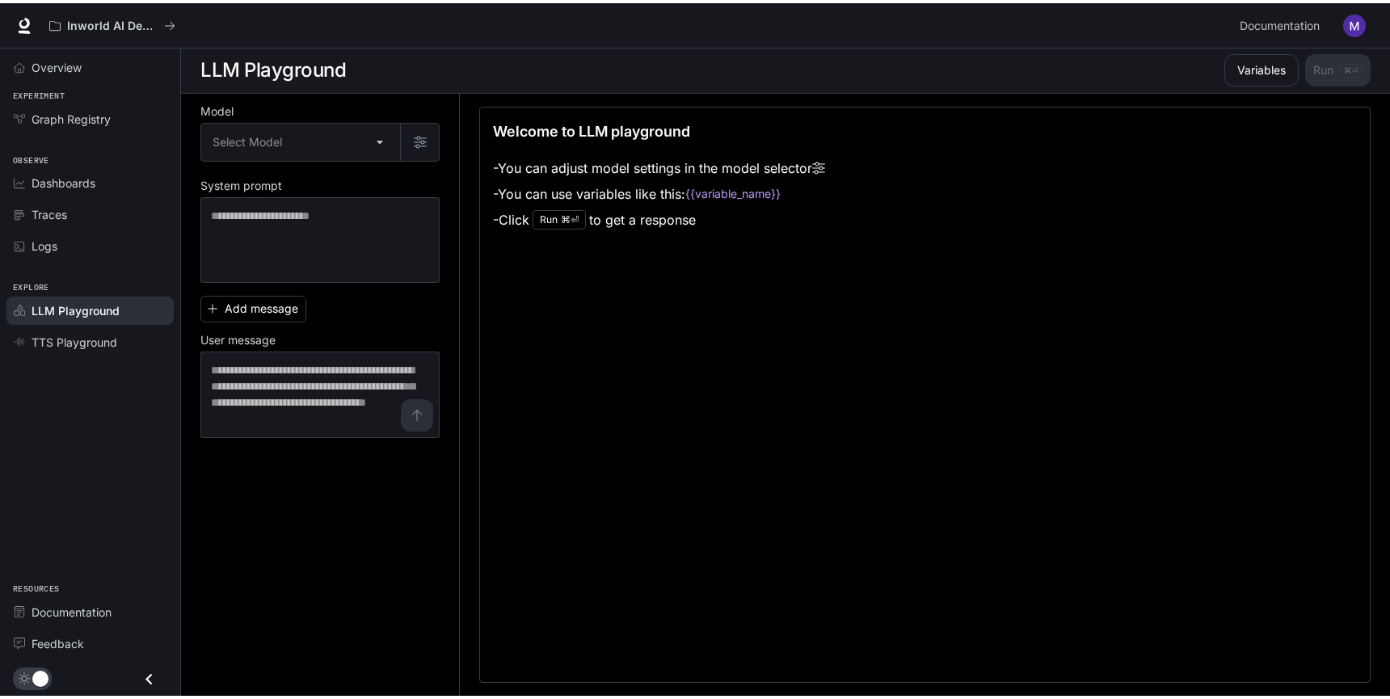
scroll to position [1, 0]
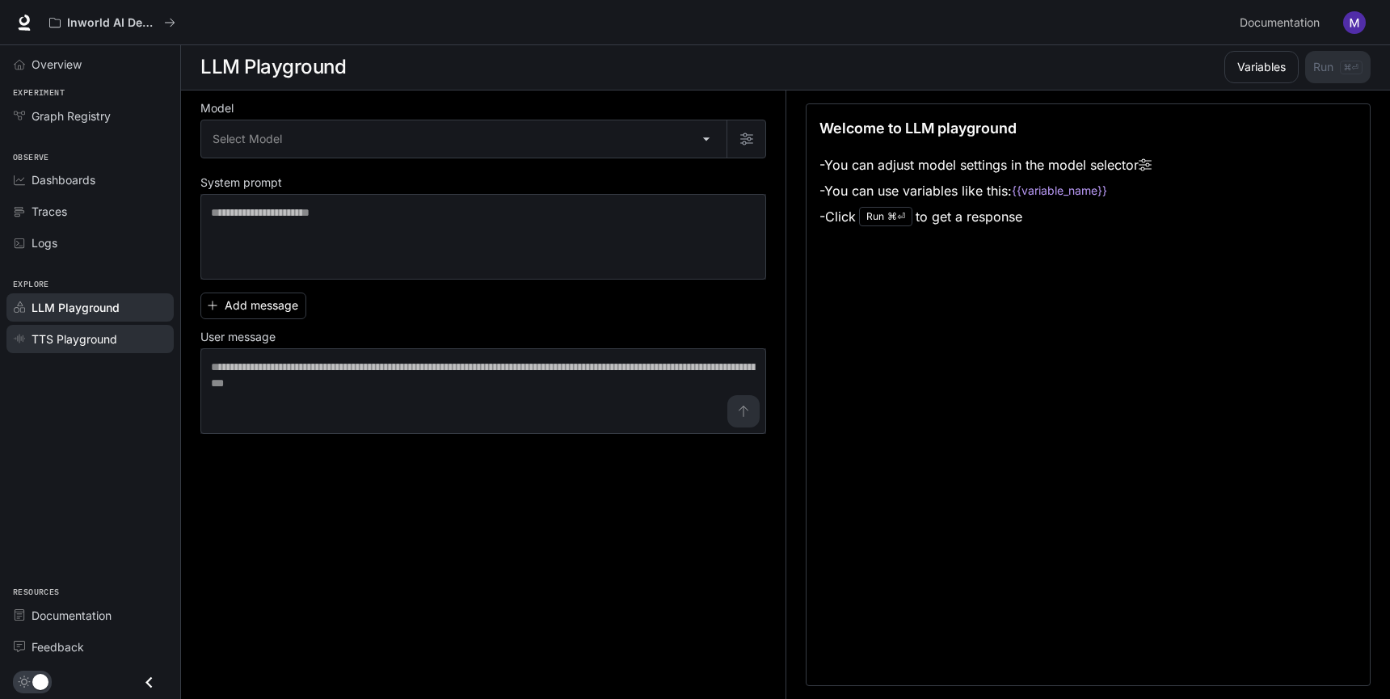
click at [90, 339] on span "TTS Playground" at bounding box center [75, 339] width 86 height 17
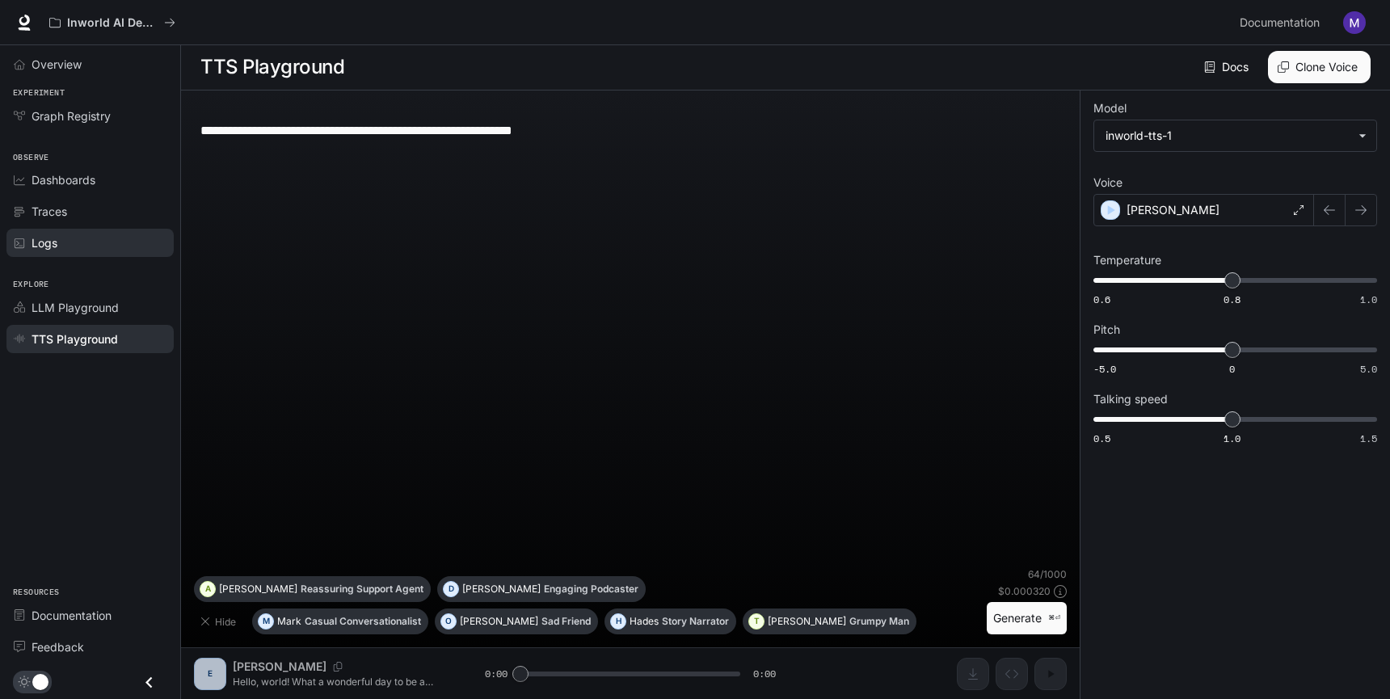
click at [71, 231] on link "Logs" at bounding box center [89, 243] width 167 height 28
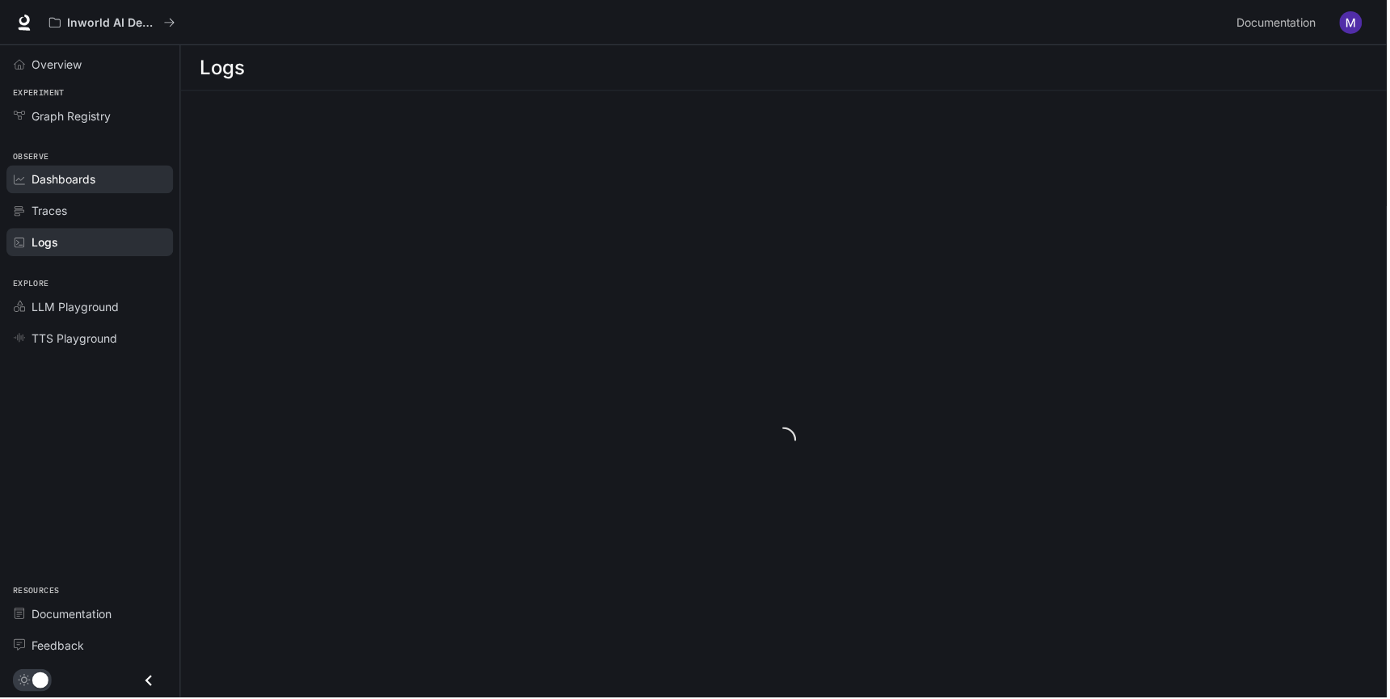
click at [82, 188] on link "Dashboards" at bounding box center [89, 180] width 167 height 28
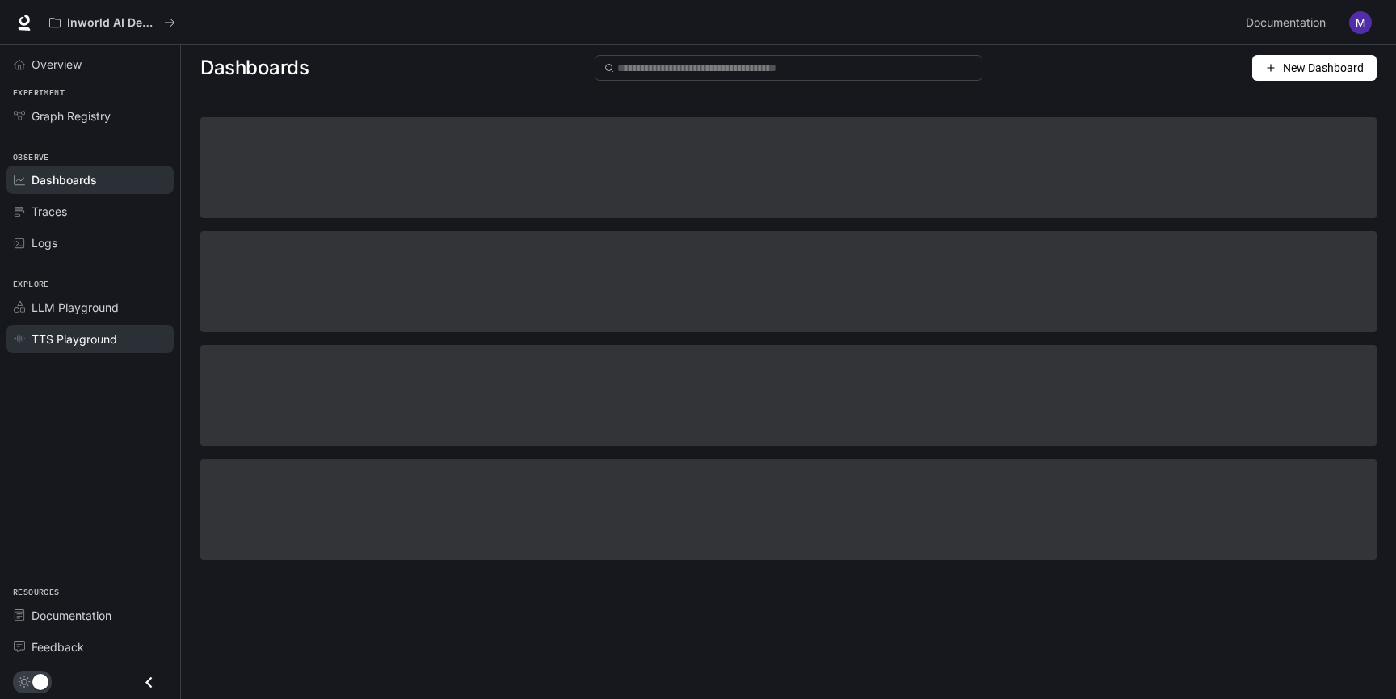
click at [65, 335] on span "TTS Playground" at bounding box center [75, 339] width 86 height 17
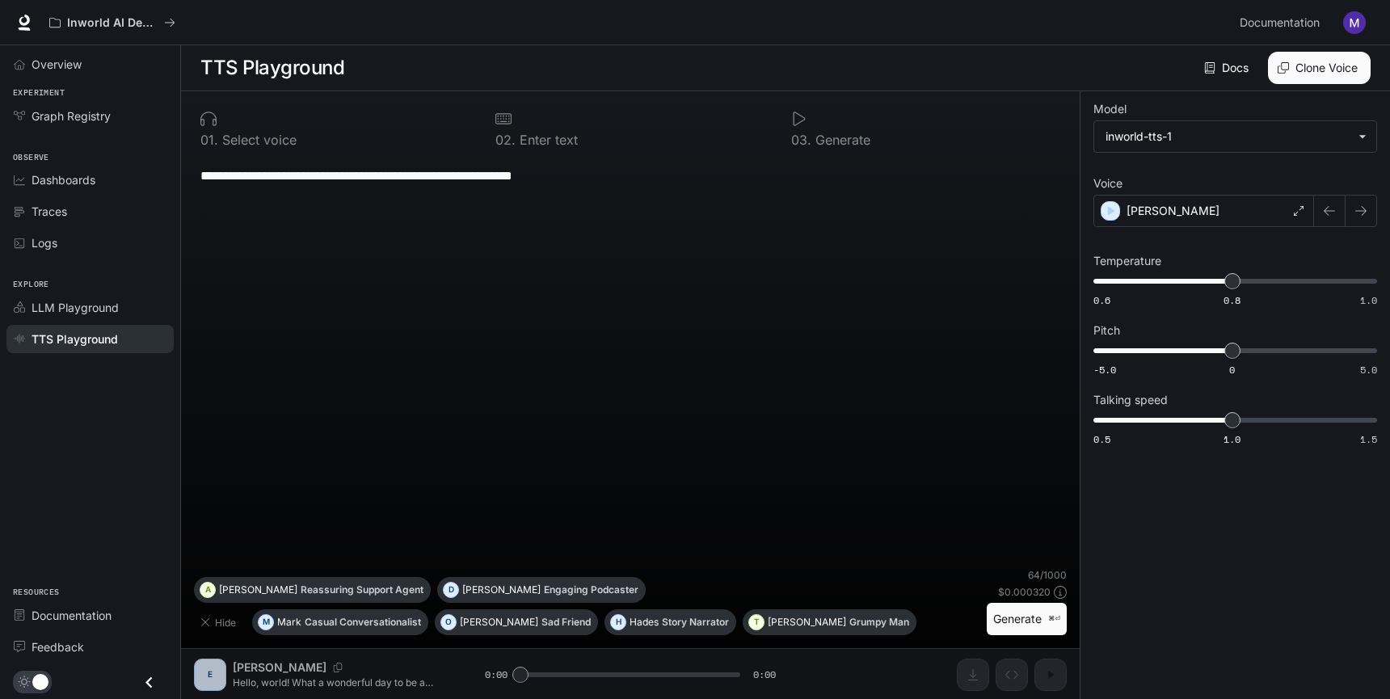
click at [276, 173] on textarea "**********" at bounding box center [630, 175] width 860 height 19
click at [84, 106] on link "Graph Registry" at bounding box center [89, 116] width 167 height 28
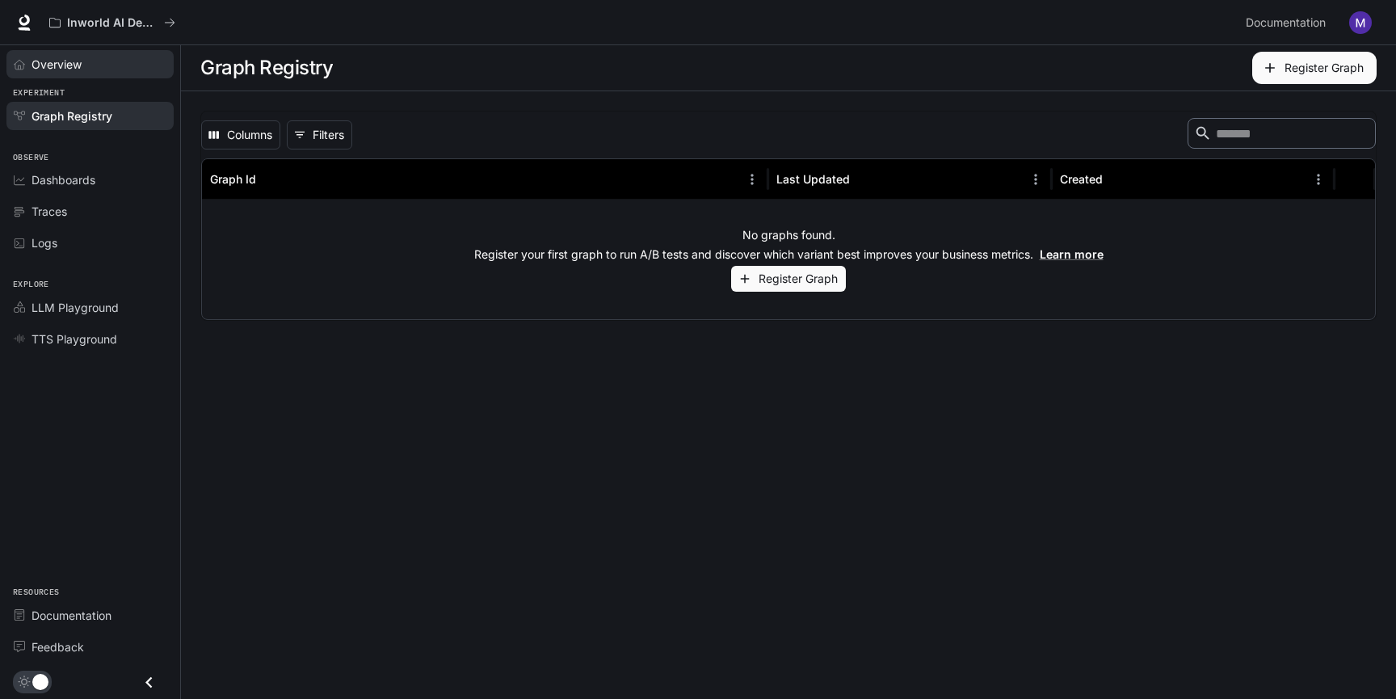
click at [83, 69] on div "Overview" at bounding box center [99, 64] width 135 height 17
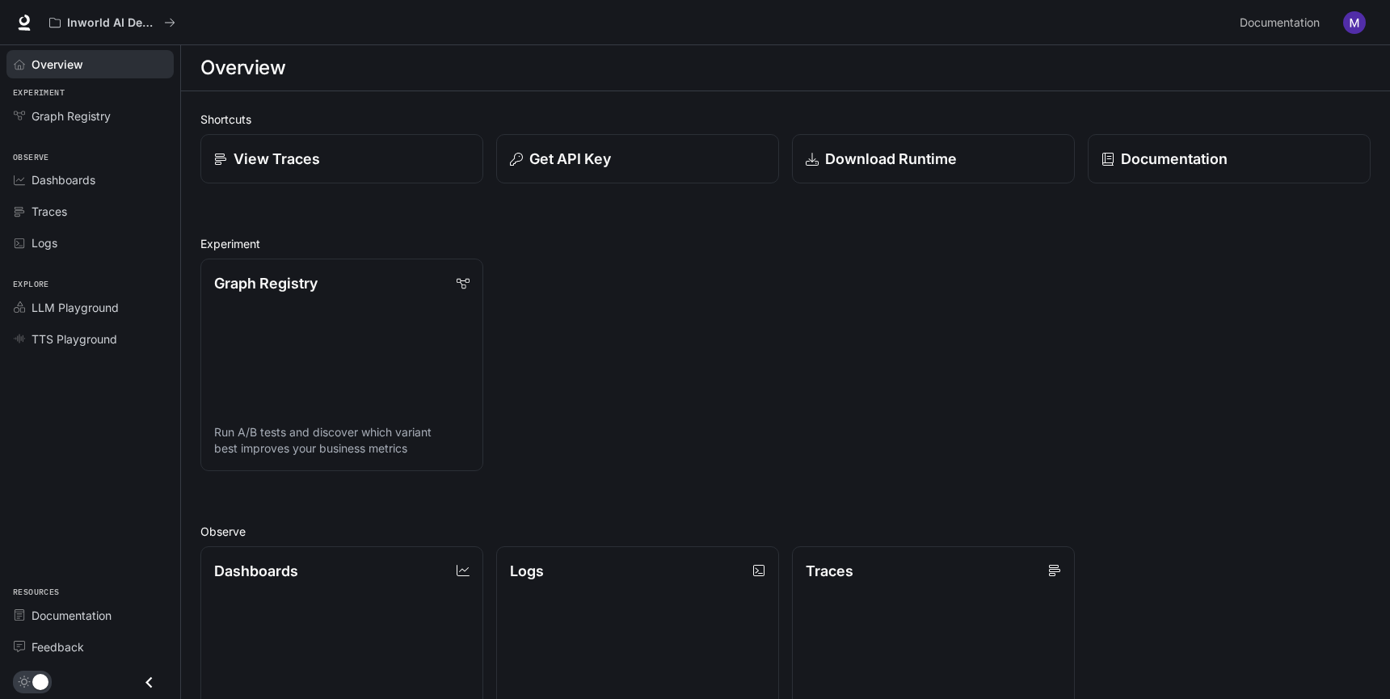
click at [95, 276] on div "Explore LLM Playground TTS Playground" at bounding box center [90, 310] width 180 height 96
click at [95, 245] on div "Logs" at bounding box center [99, 242] width 135 height 17
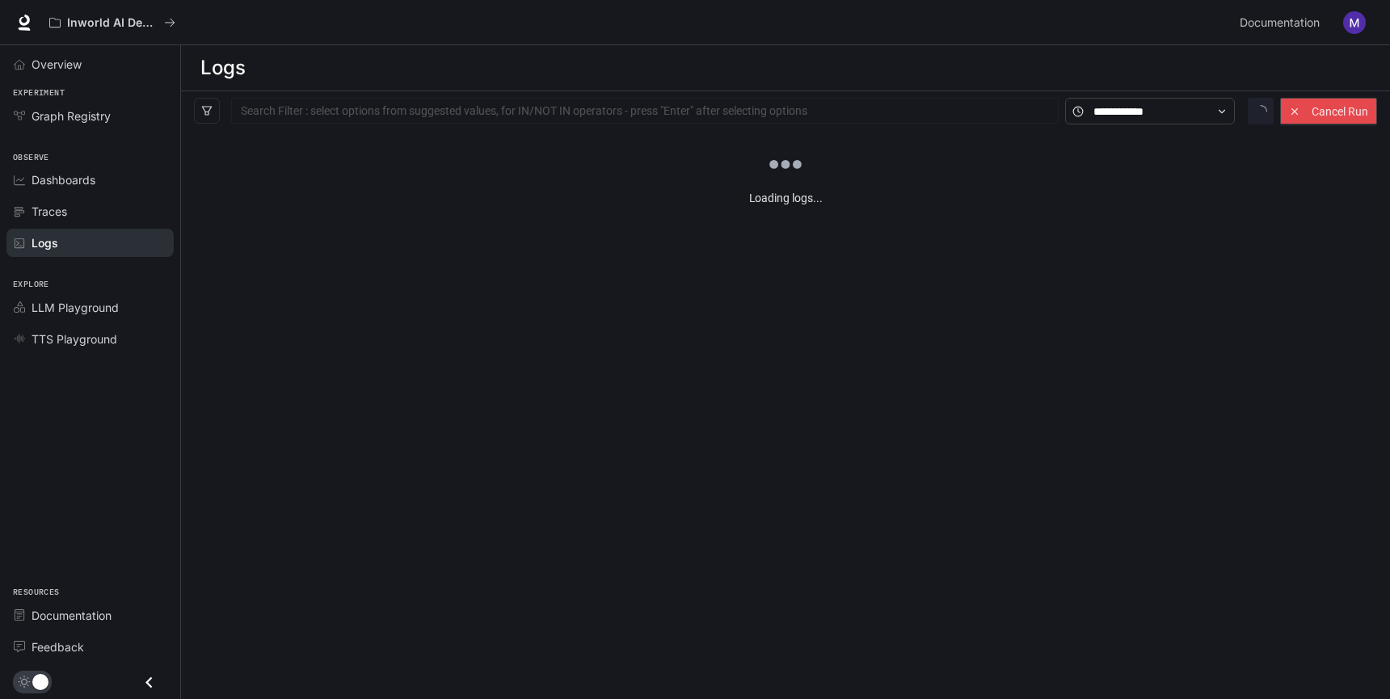
click at [95, 189] on link "Dashboards" at bounding box center [89, 180] width 167 height 28
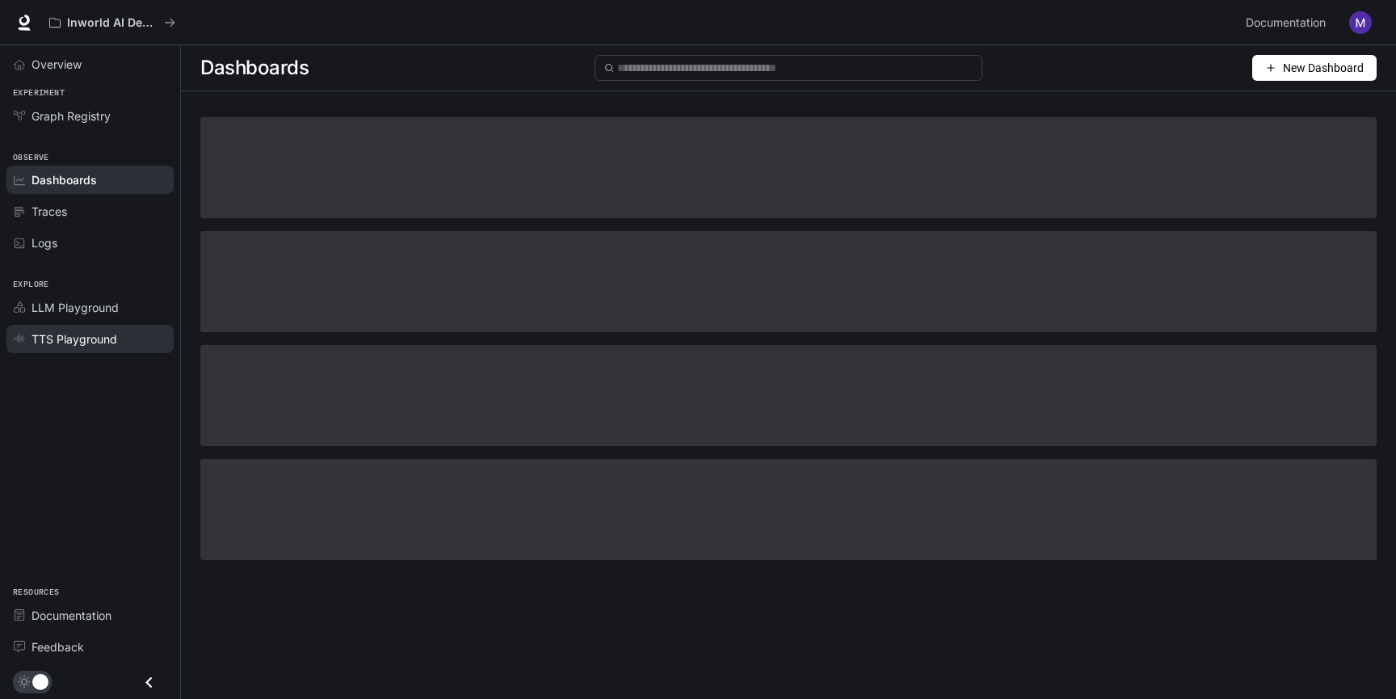
click at [81, 348] on link "TTS Playground" at bounding box center [89, 339] width 167 height 28
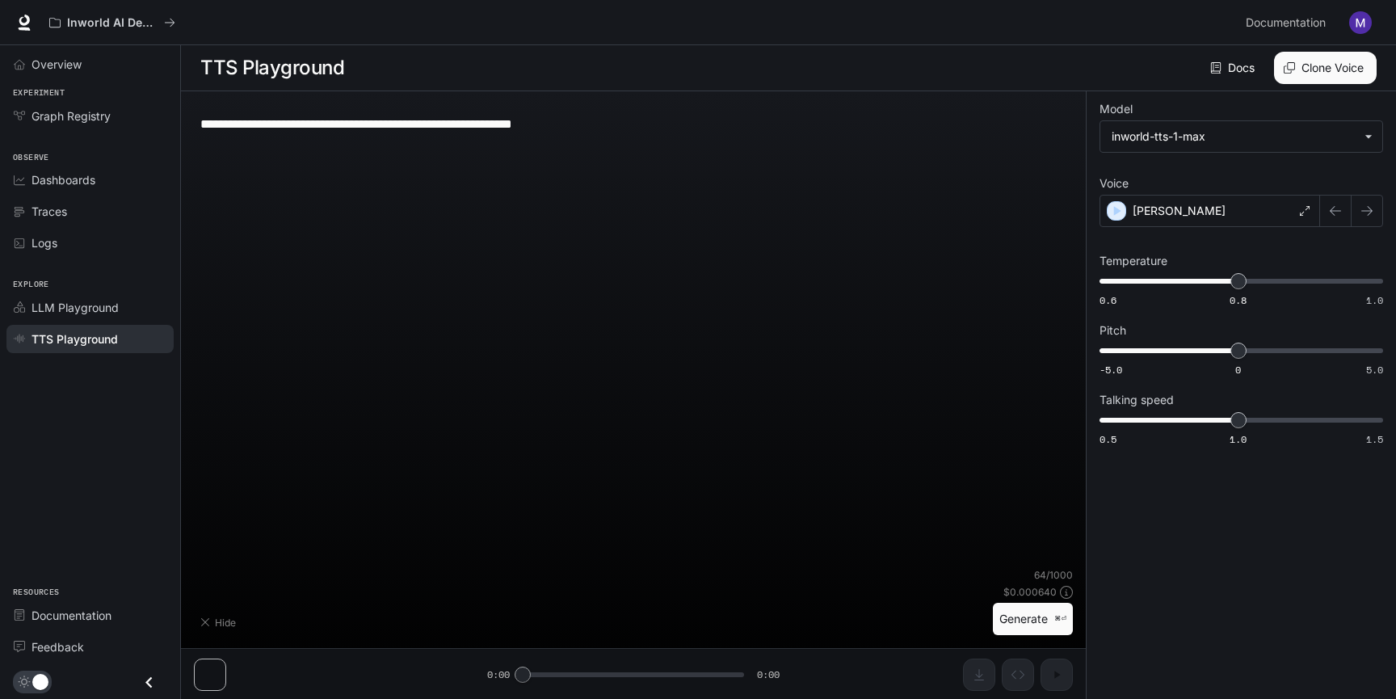
type input "**********"
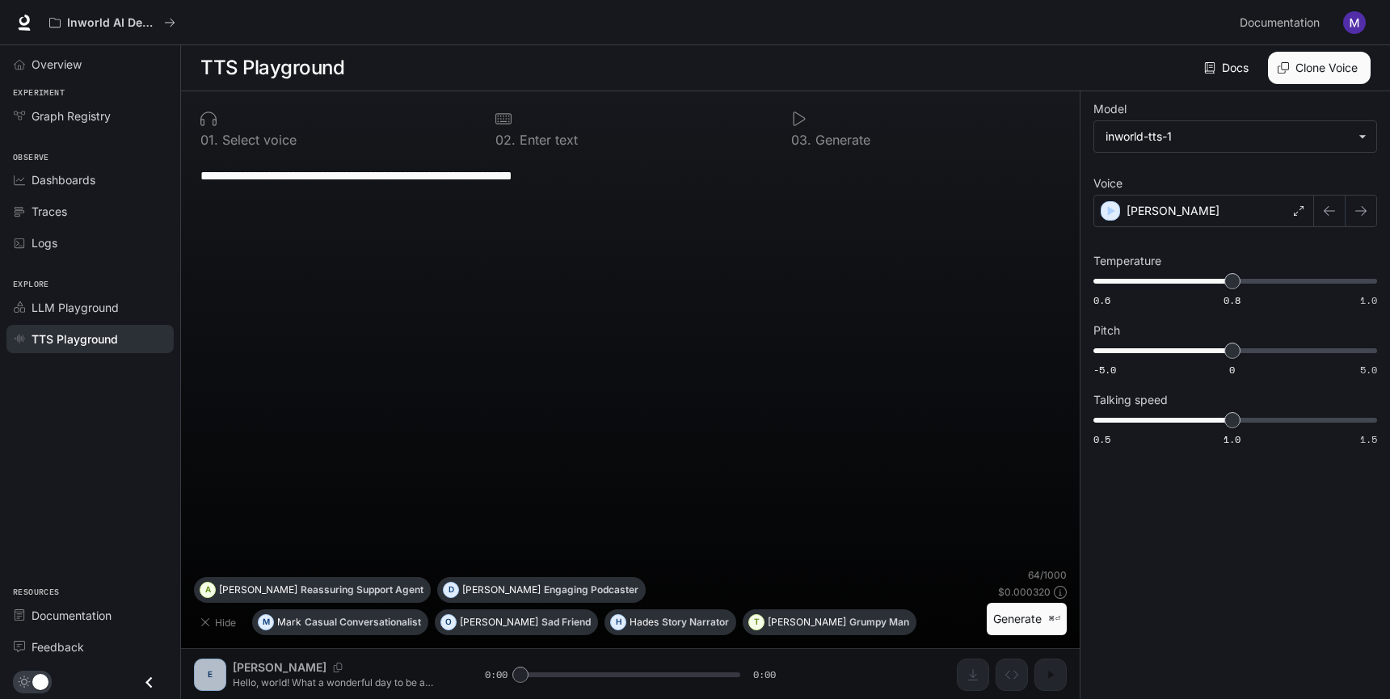
click at [1310, 85] on section "TTS Playground Docs Voices Clone Voice" at bounding box center [785, 68] width 1209 height 46
click at [1314, 66] on button "Clone Voice" at bounding box center [1319, 68] width 103 height 32
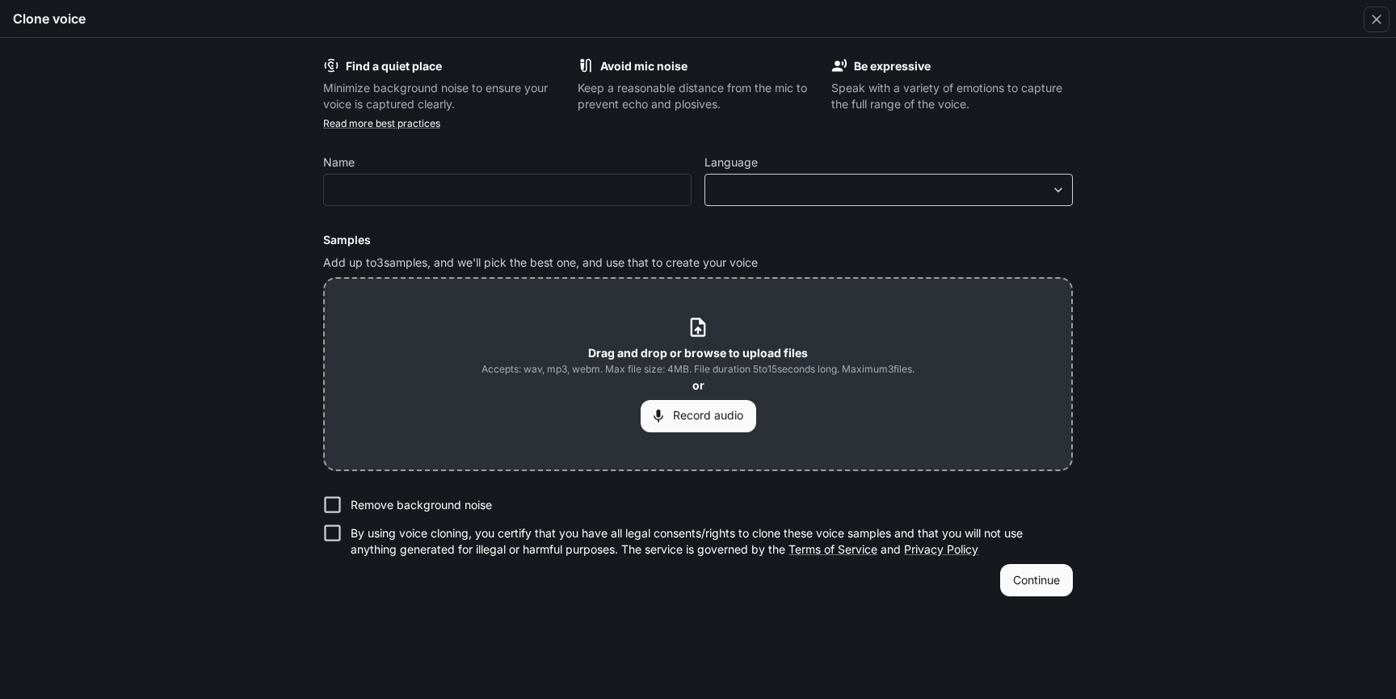
click at [842, 184] on body "**********" at bounding box center [698, 350] width 1396 height 700
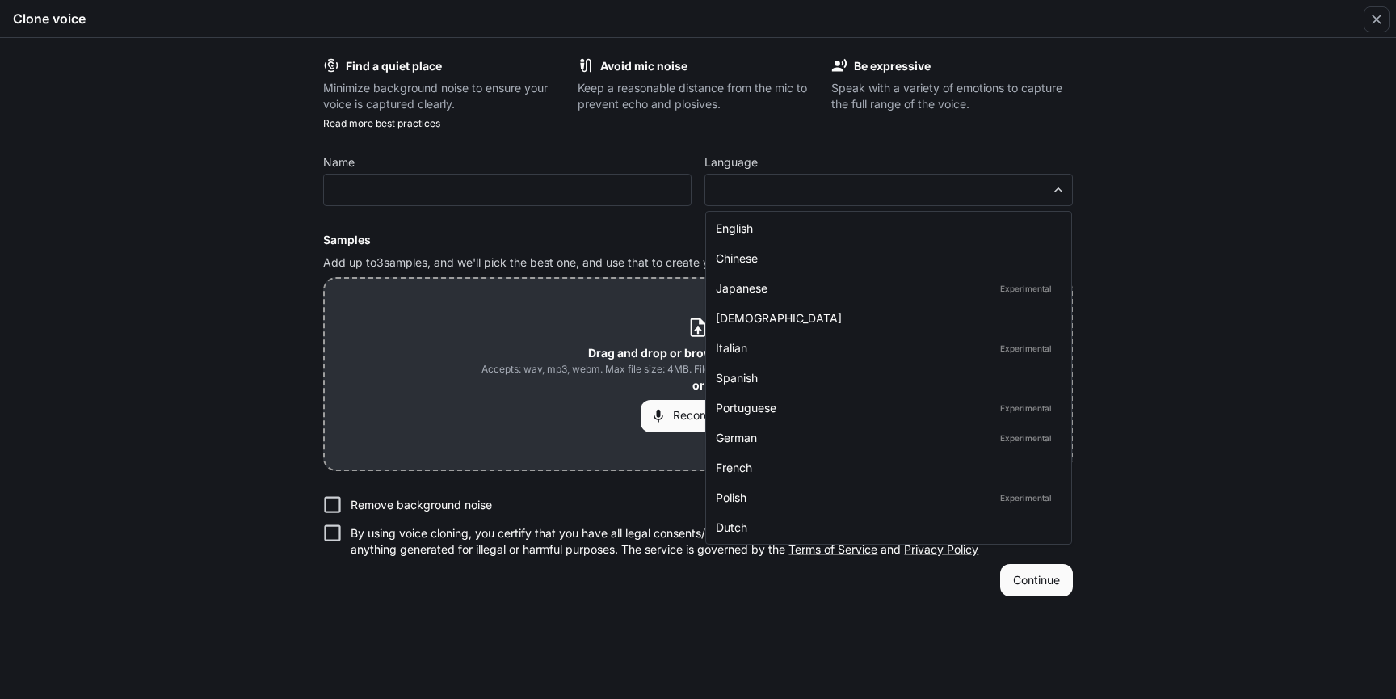
click at [832, 196] on div at bounding box center [698, 349] width 1396 height 699
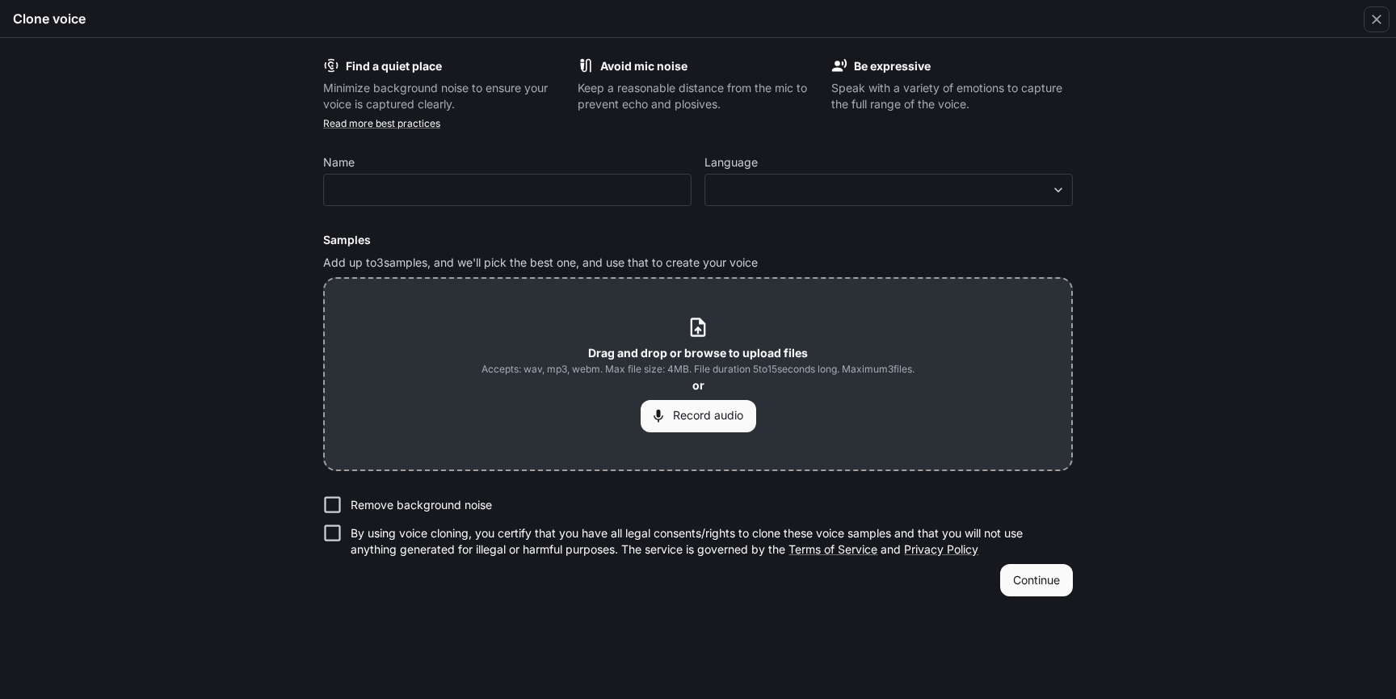
click at [832, 196] on div "English Chinese Japanese Experimental Korean Italian Experimental Spanish Portu…" at bounding box center [698, 349] width 1396 height 699
click at [555, 175] on div "​" at bounding box center [507, 190] width 368 height 32
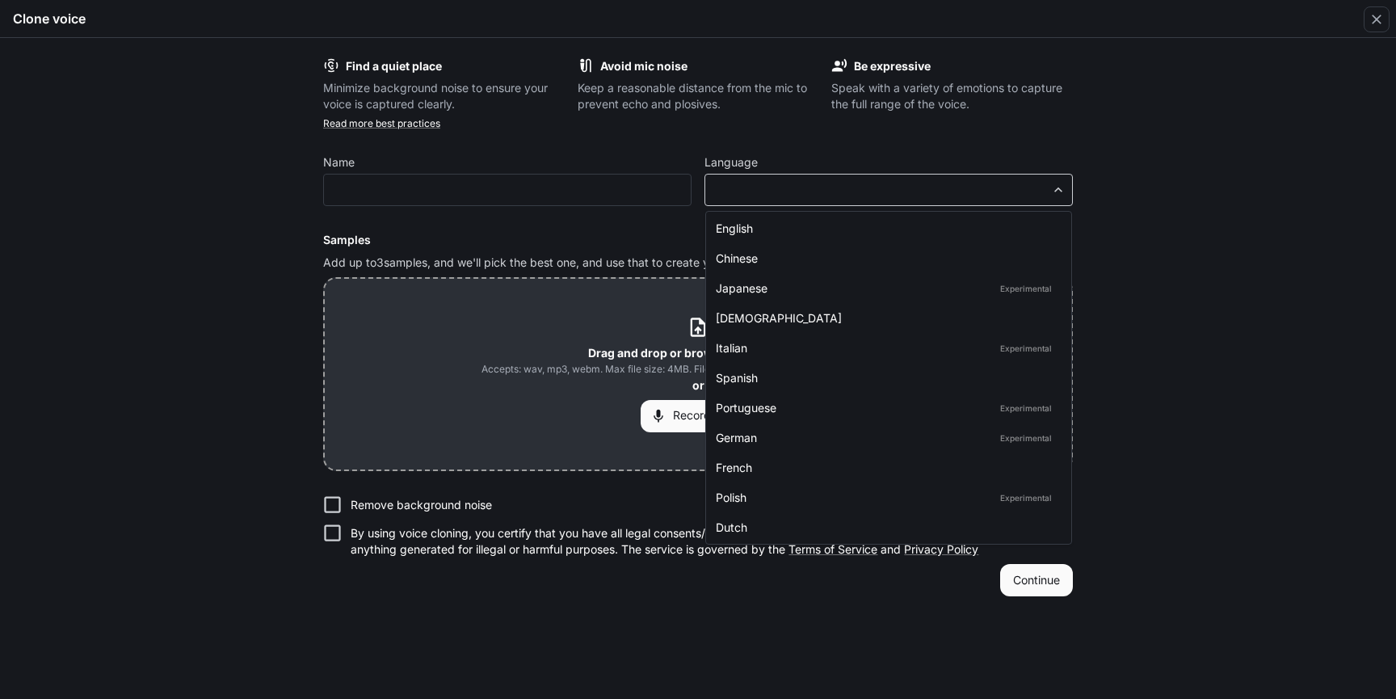
click at [742, 182] on body "**********" at bounding box center [698, 350] width 1396 height 700
click at [739, 229] on div "English" at bounding box center [885, 228] width 339 height 17
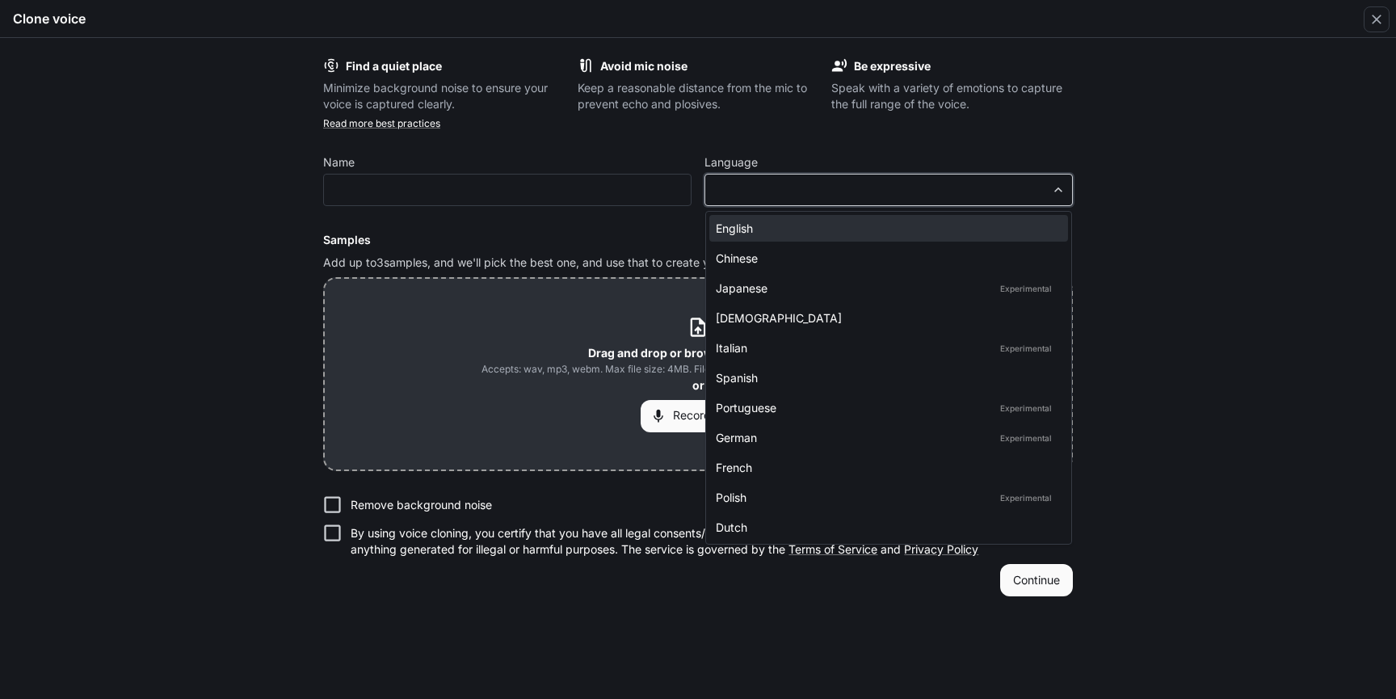
type input "*****"
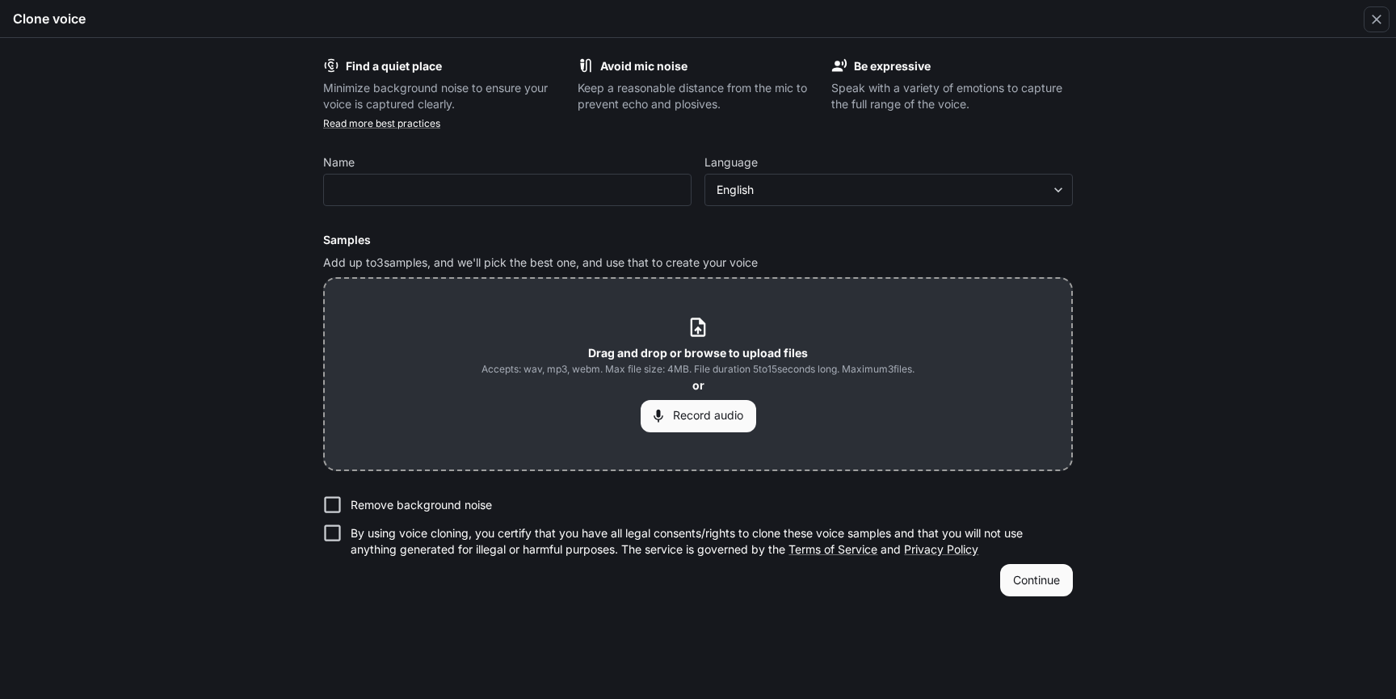
click at [485, 514] on label "Remove background noise" at bounding box center [687, 505] width 746 height 28
click at [485, 513] on label "Remove background noise" at bounding box center [687, 505] width 746 height 28
click at [485, 535] on p "By using voice cloning, you certify that you have all legal consents/rights to …" at bounding box center [705, 541] width 709 height 32
click at [485, 507] on p "Remove background noise" at bounding box center [421, 505] width 141 height 16
click at [1052, 585] on button "Continue" at bounding box center [1036, 580] width 73 height 32
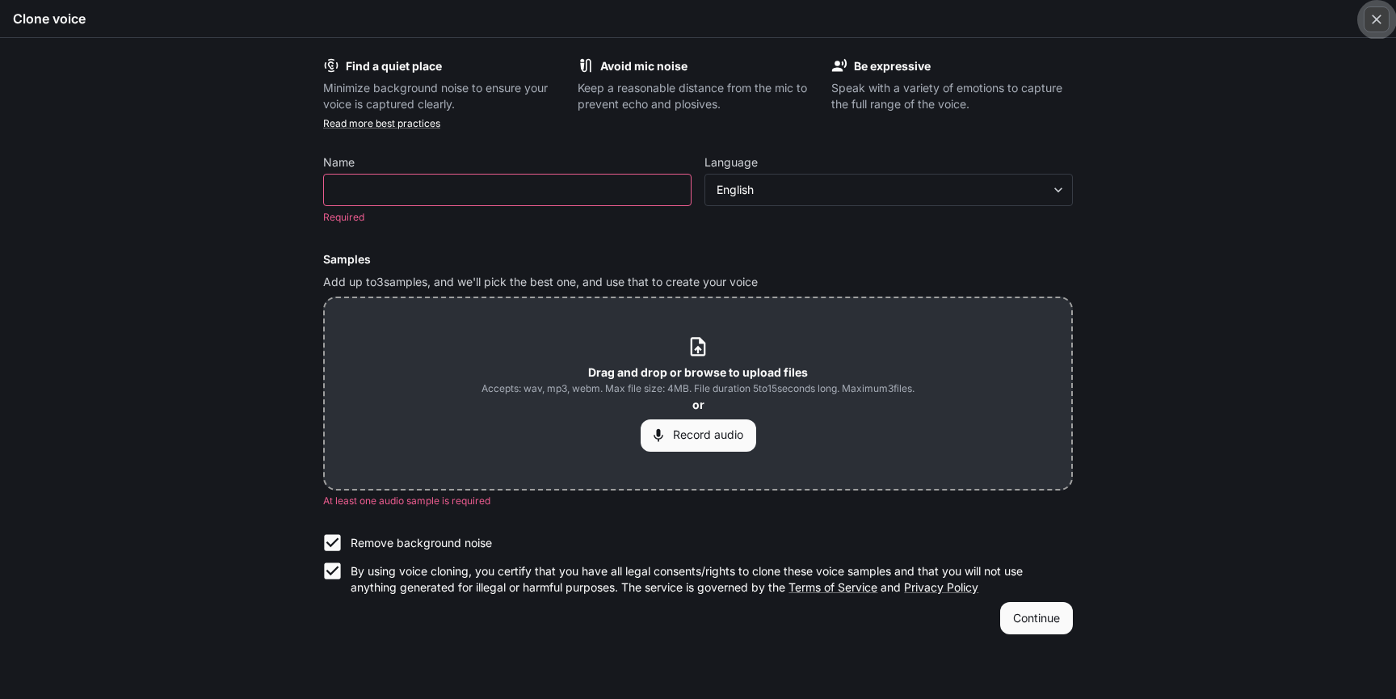
click at [1373, 23] on icon "button" at bounding box center [1377, 20] width 10 height 10
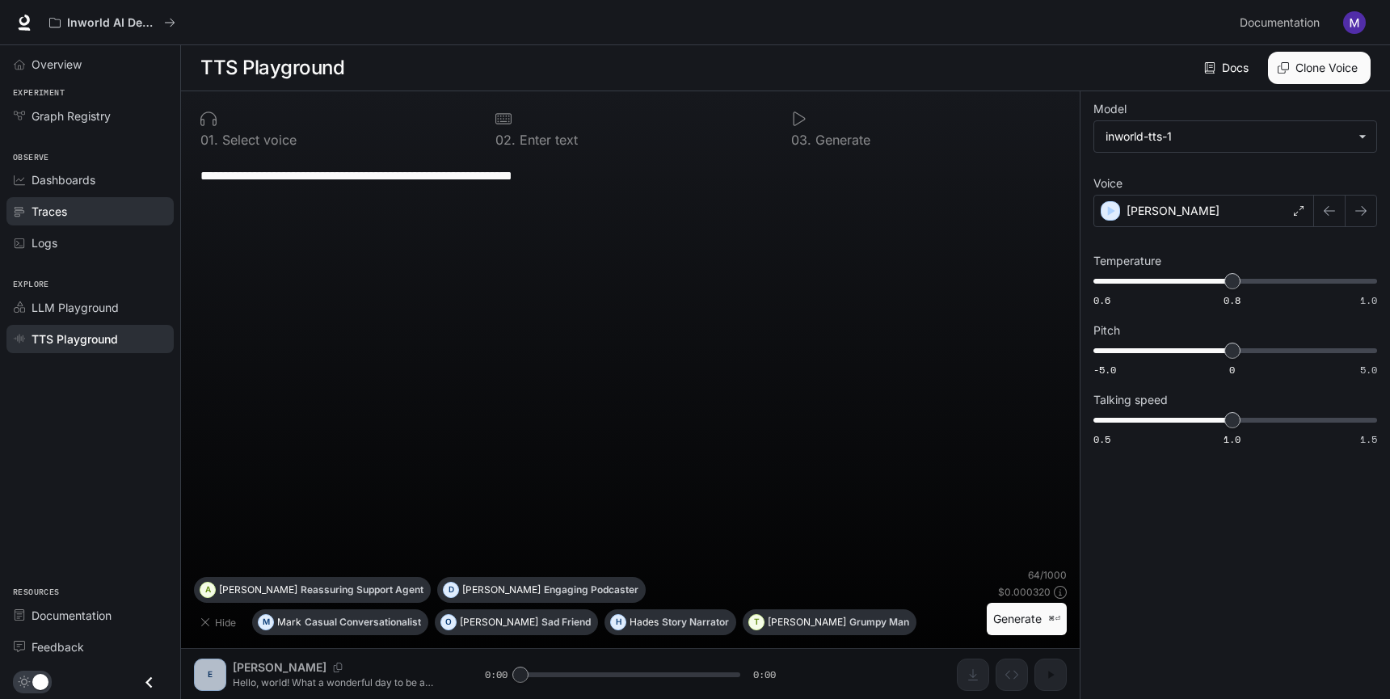
scroll to position [1, 0]
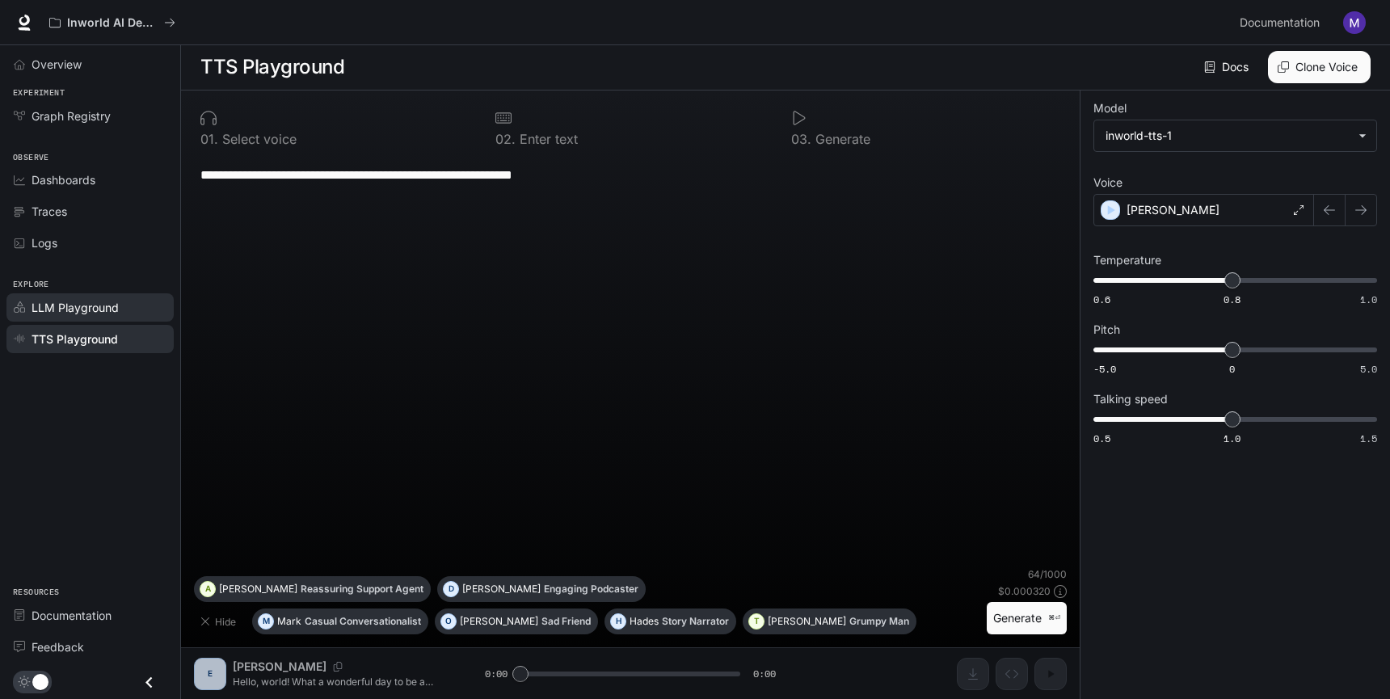
click at [119, 307] on div "LLM Playground" at bounding box center [99, 307] width 135 height 17
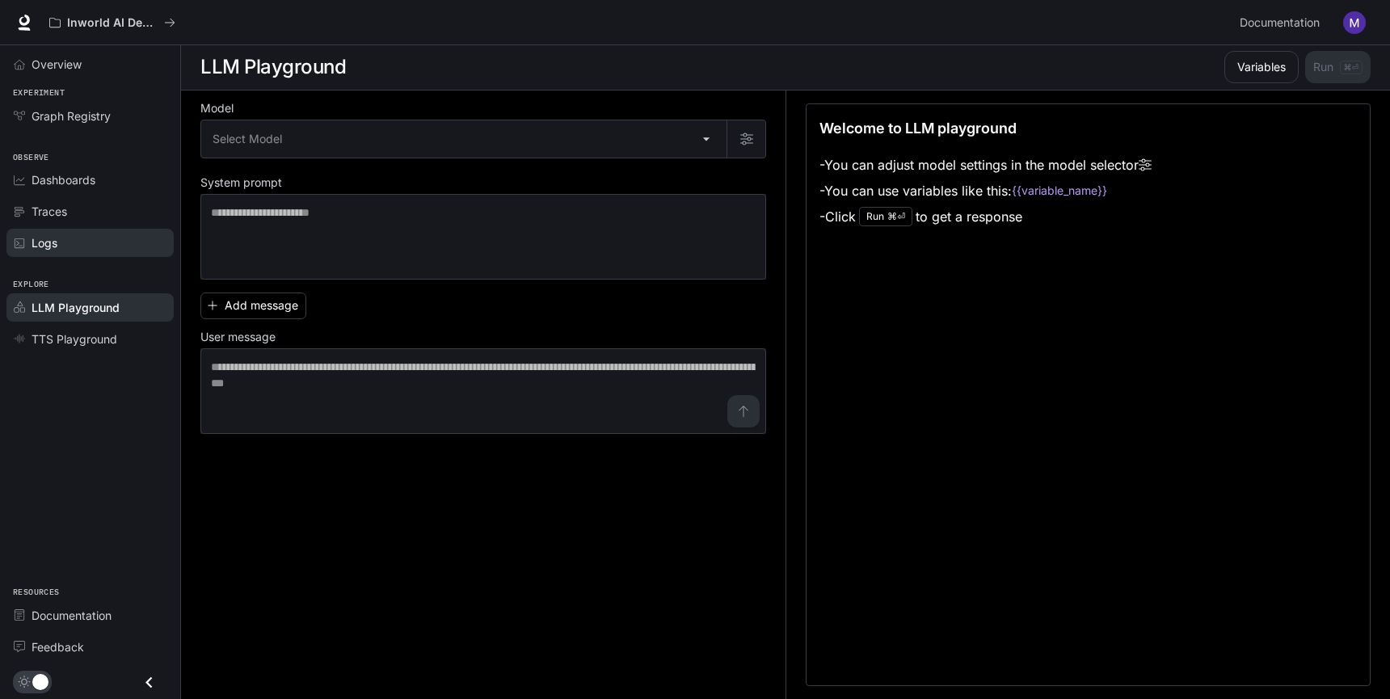
click at [125, 251] on div "Logs" at bounding box center [99, 242] width 135 height 17
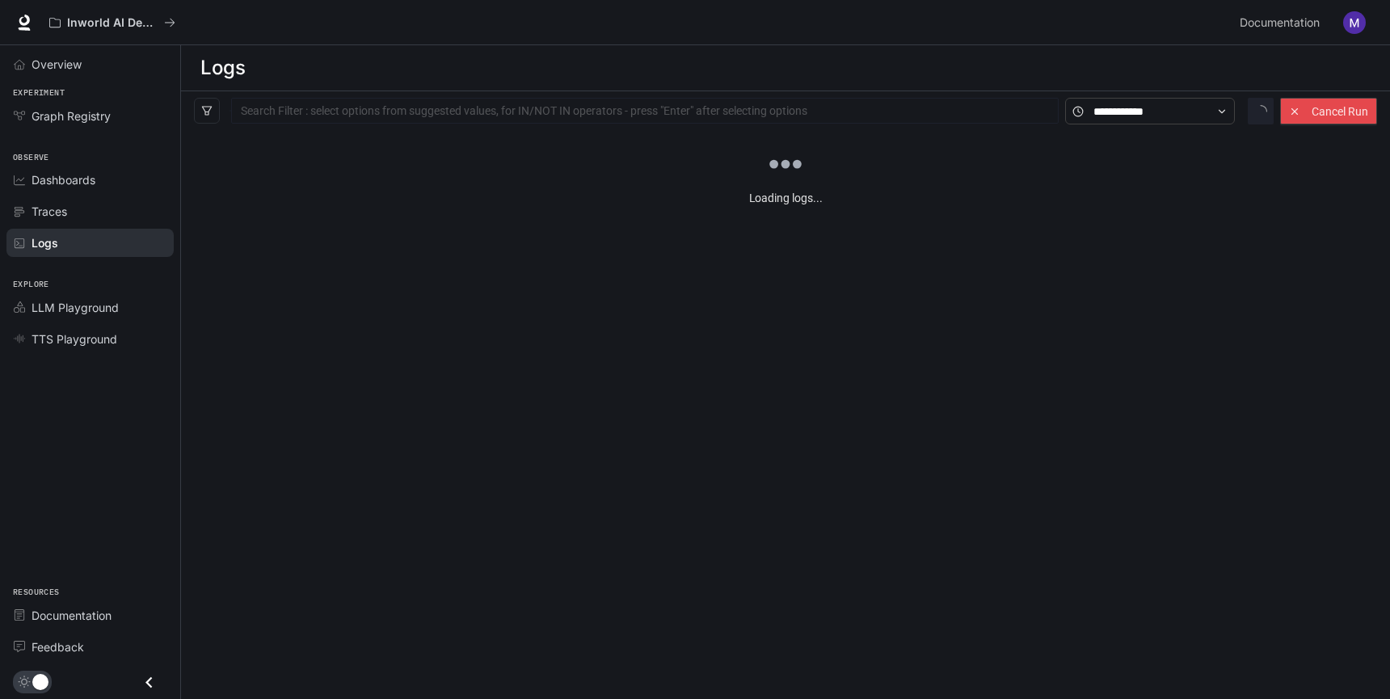
click at [125, 196] on li "Traces" at bounding box center [90, 212] width 180 height 32
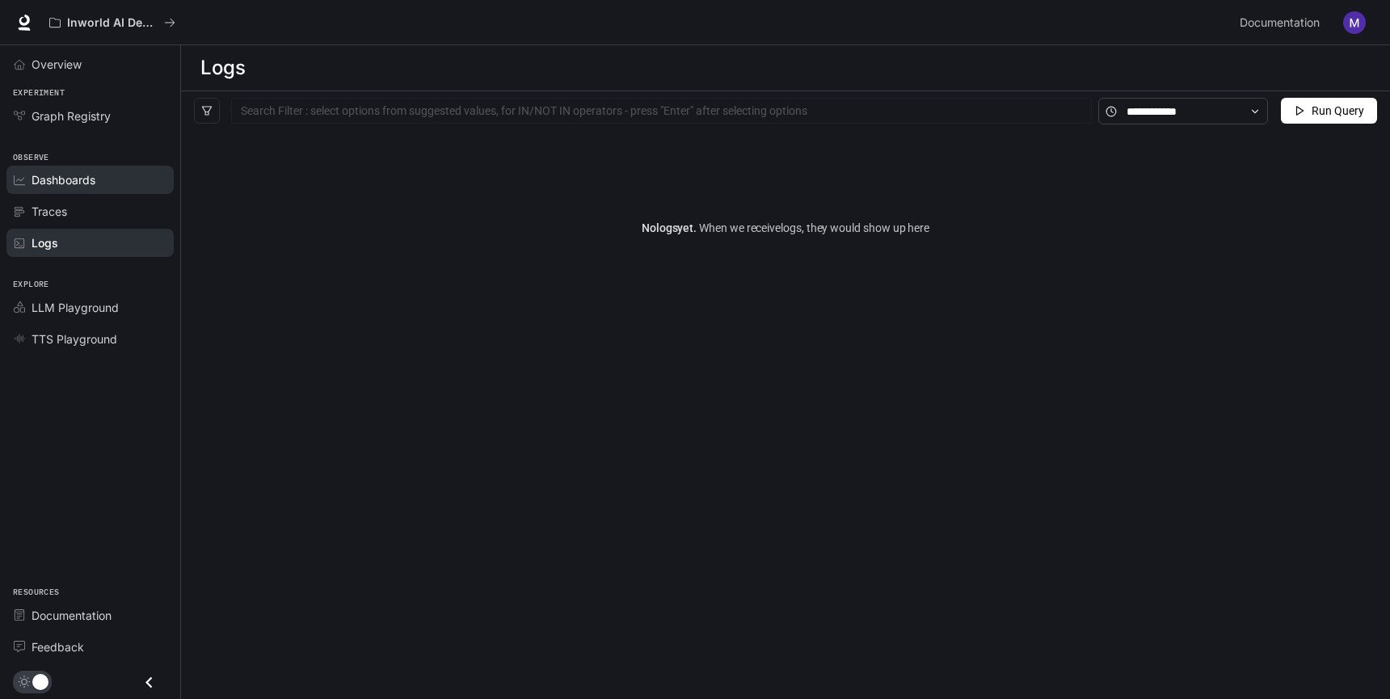
click at [117, 184] on div "Dashboards" at bounding box center [99, 179] width 135 height 17
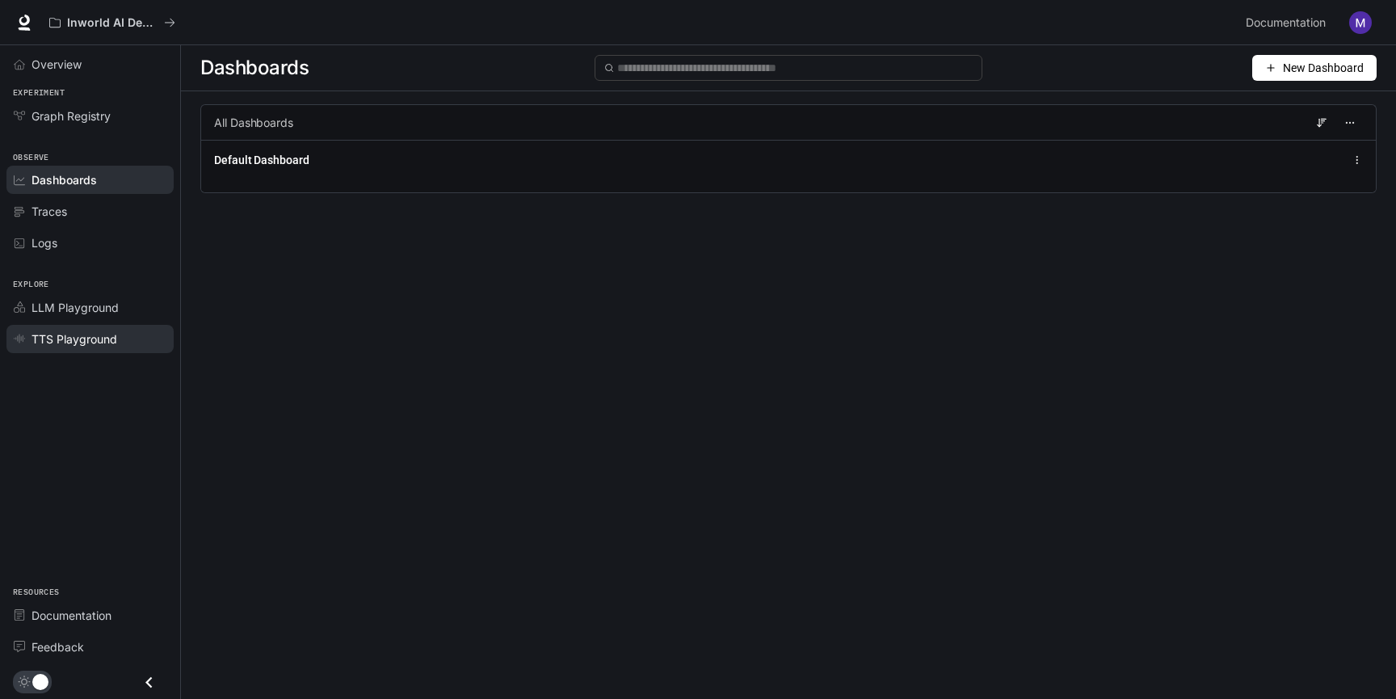
click at [78, 331] on span "TTS Playground" at bounding box center [75, 339] width 86 height 17
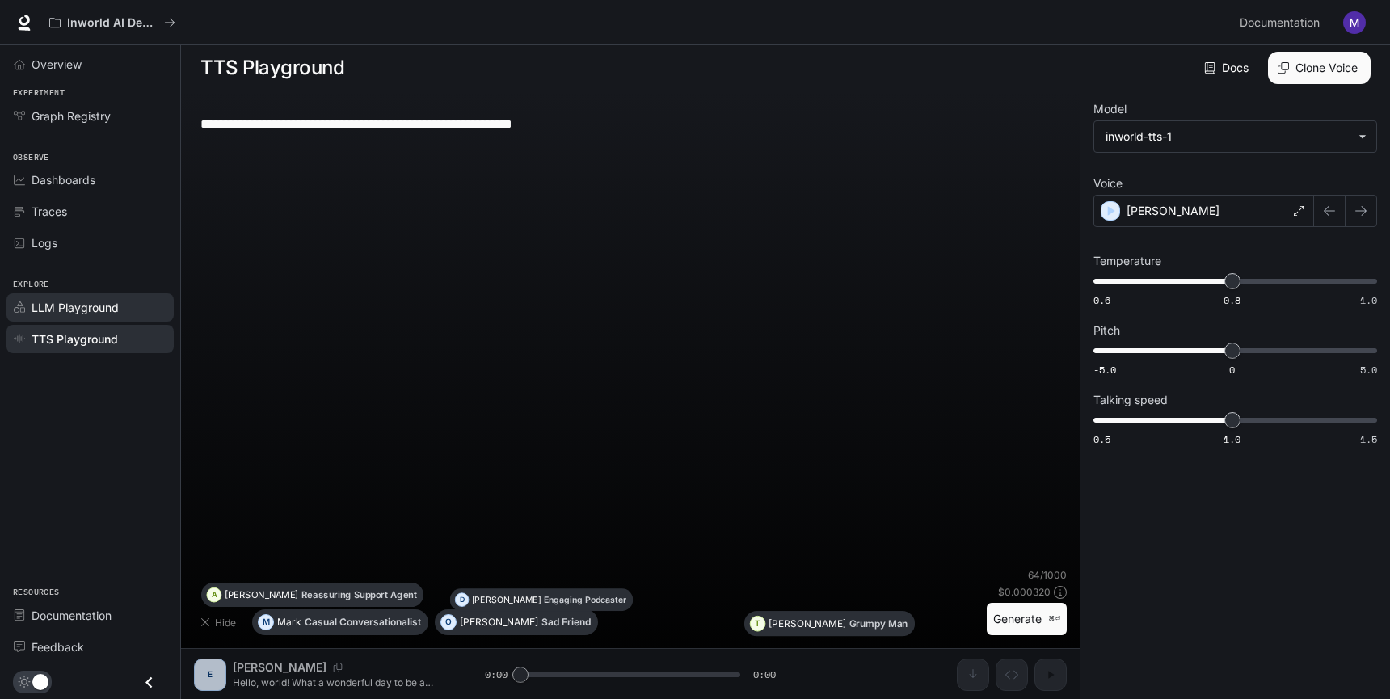
click at [80, 305] on span "LLM Playground" at bounding box center [75, 307] width 87 height 17
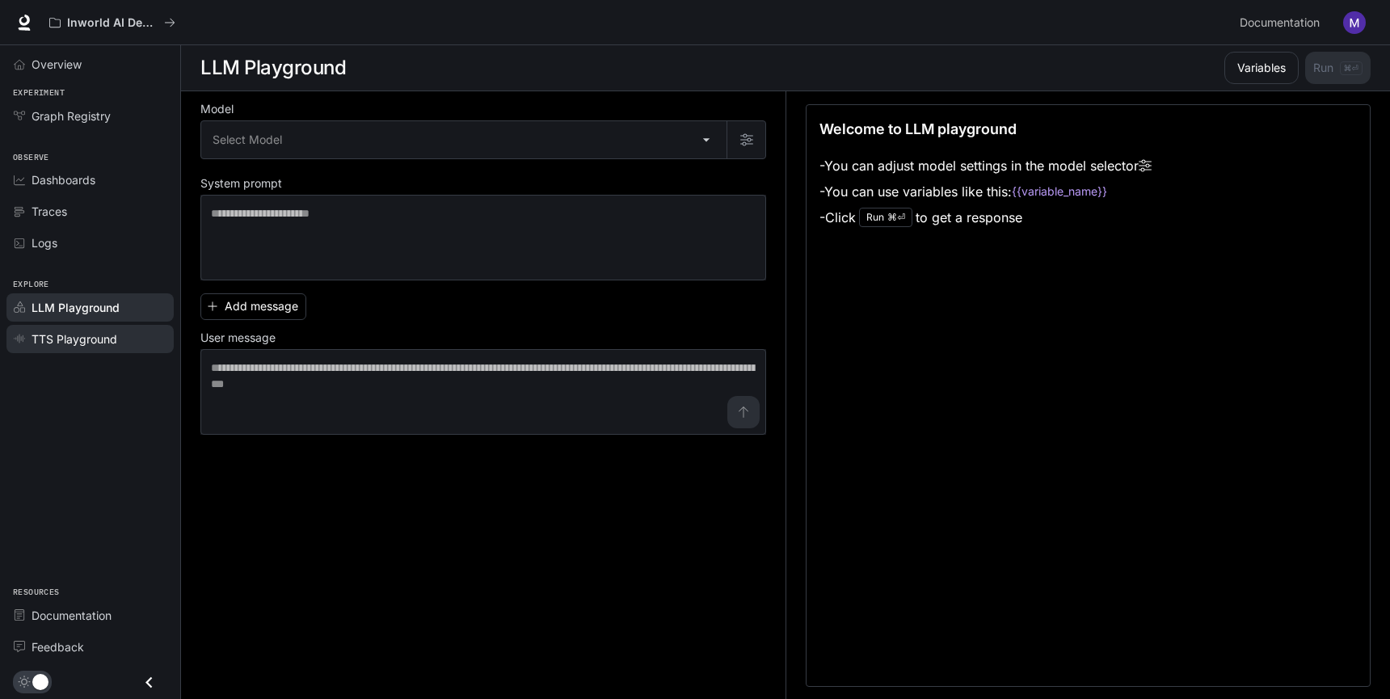
click at [75, 340] on span "TTS Playground" at bounding box center [75, 339] width 86 height 17
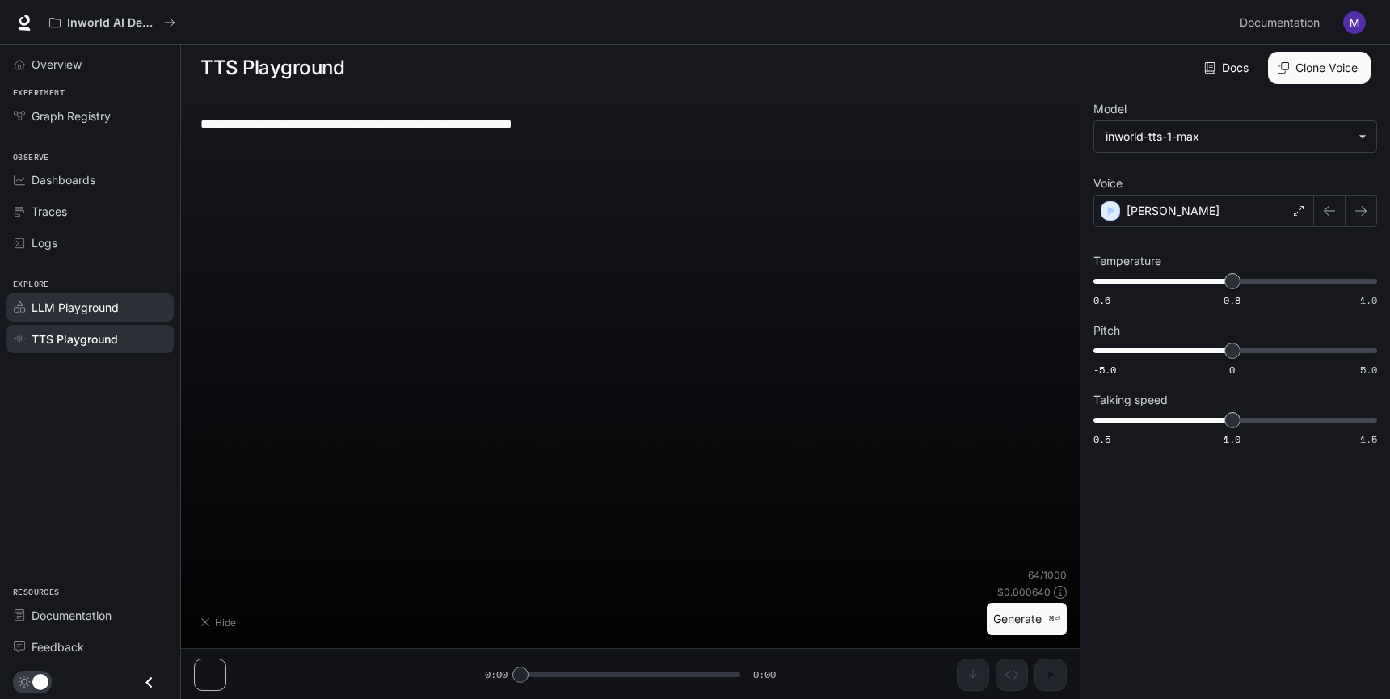
type input "**********"
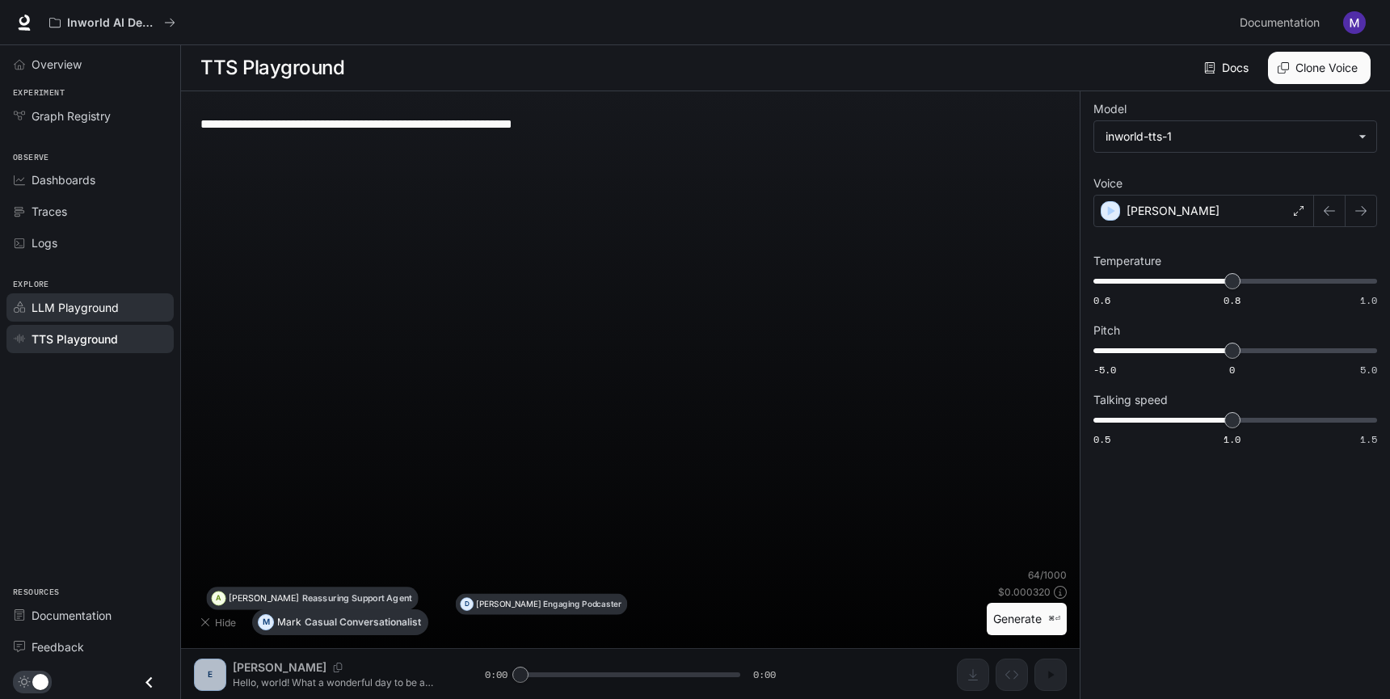
click at [86, 313] on span "LLM Playground" at bounding box center [75, 307] width 87 height 17
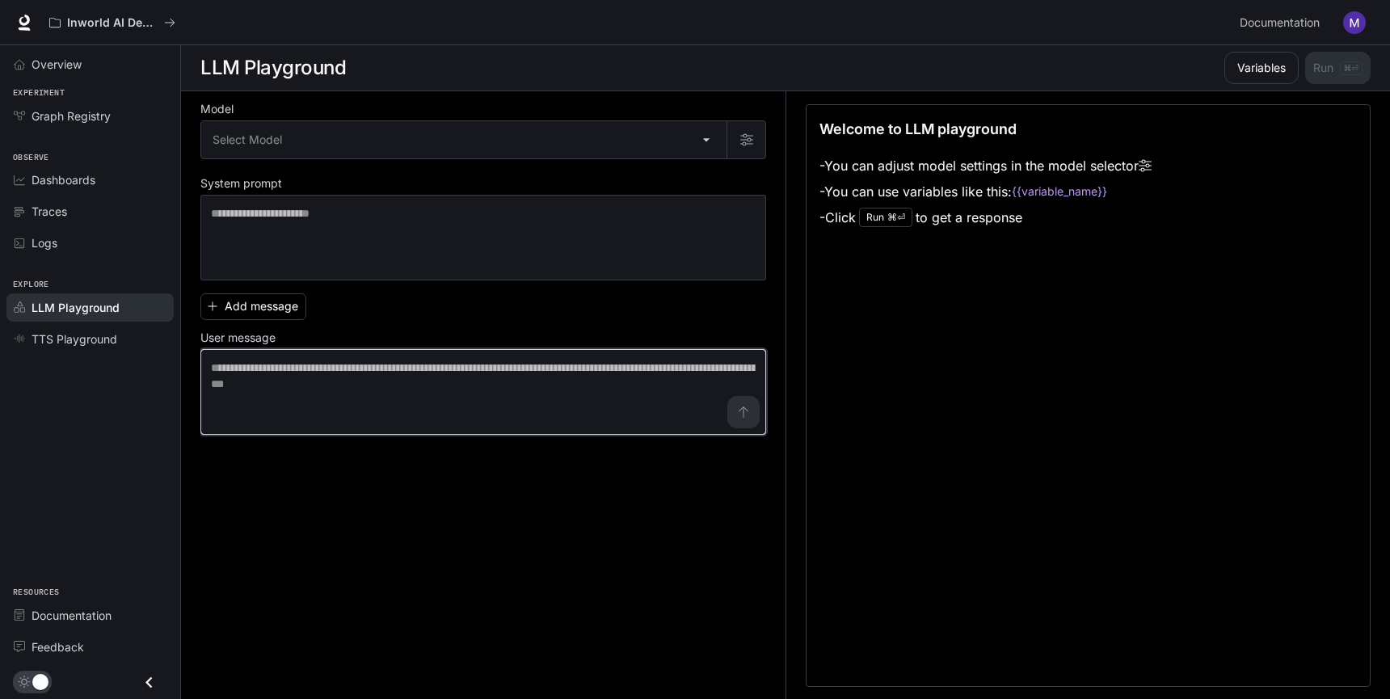
click at [264, 367] on textarea at bounding box center [483, 392] width 545 height 65
click at [101, 341] on span "TTS Playground" at bounding box center [75, 339] width 86 height 17
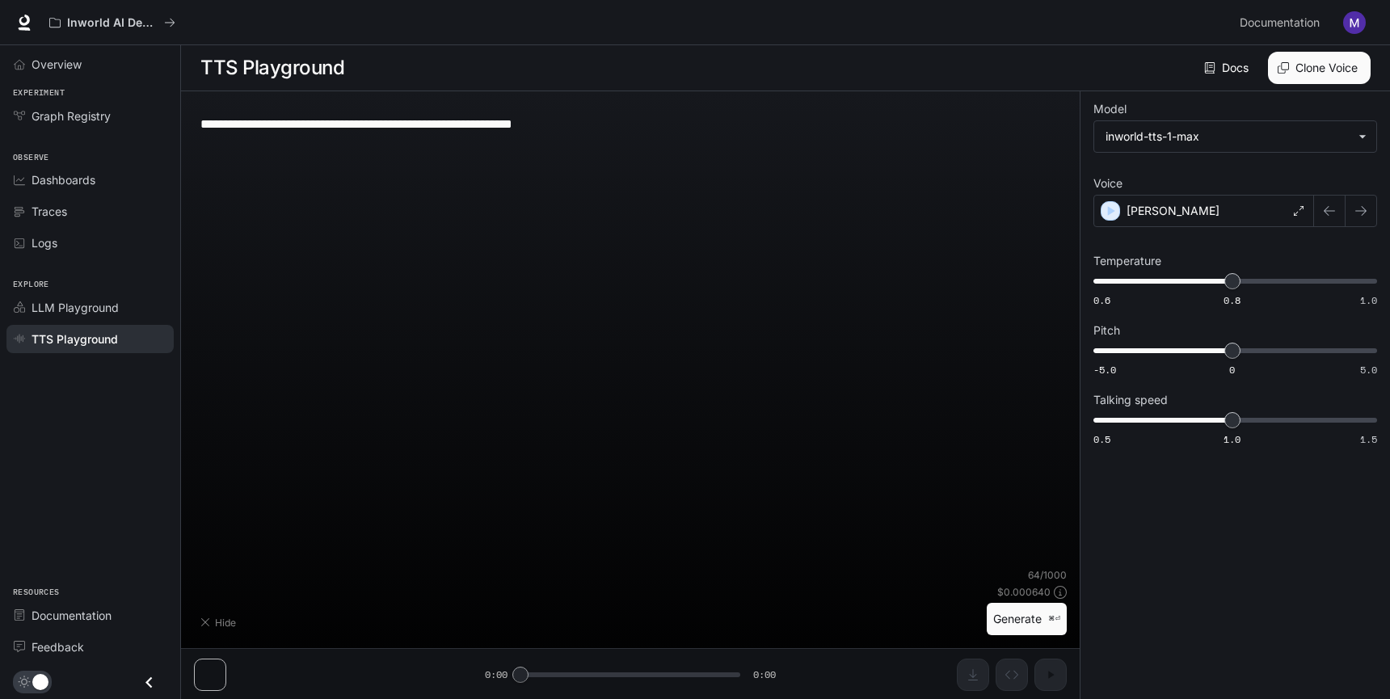
type input "**********"
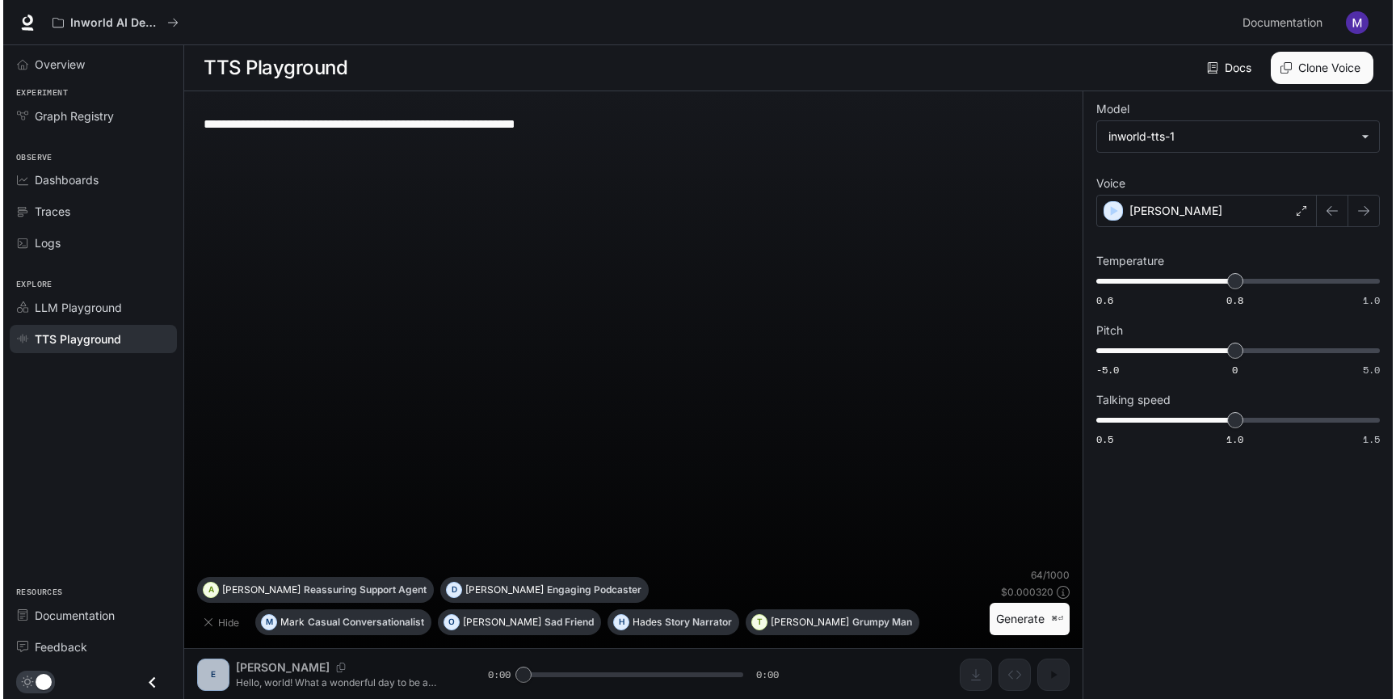
scroll to position [1, 0]
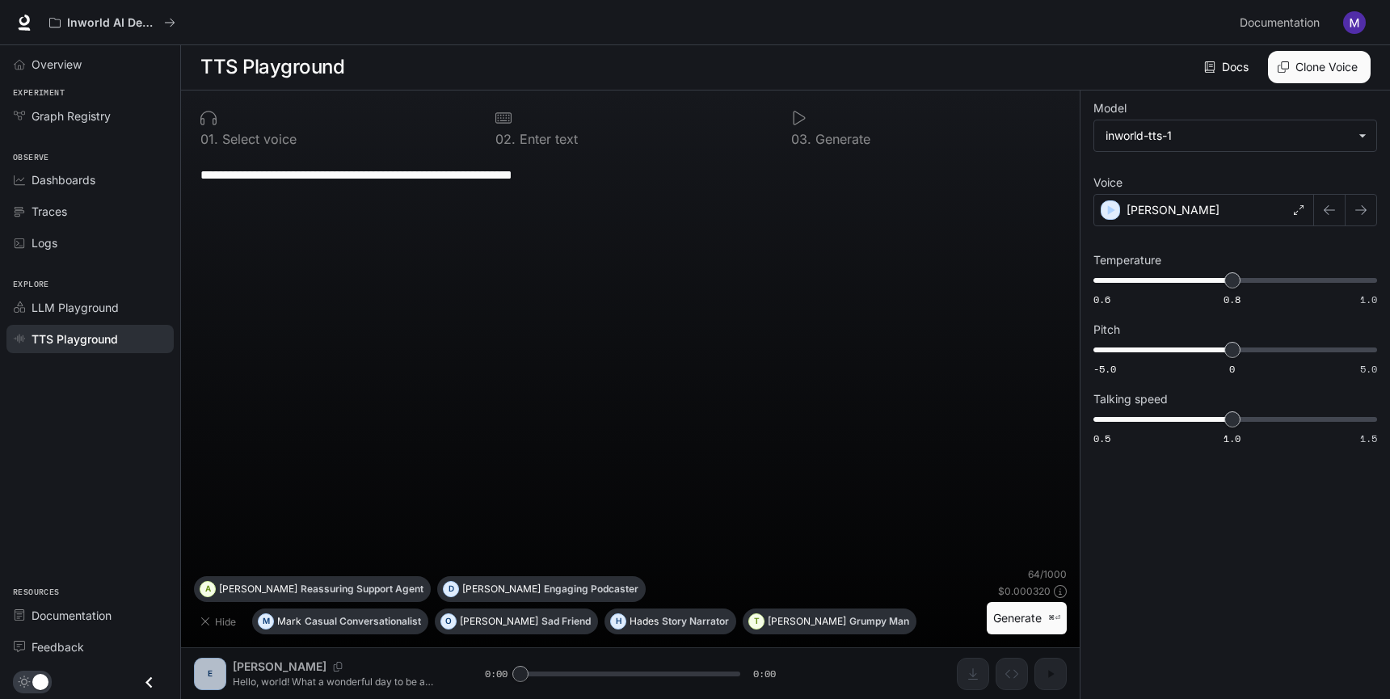
click at [836, 139] on p "Generate" at bounding box center [840, 139] width 59 height 13
click at [473, 121] on div "0 1 . Select voice" at bounding box center [335, 127] width 282 height 48
click at [145, 687] on icon "Close drawer" at bounding box center [149, 683] width 22 height 22
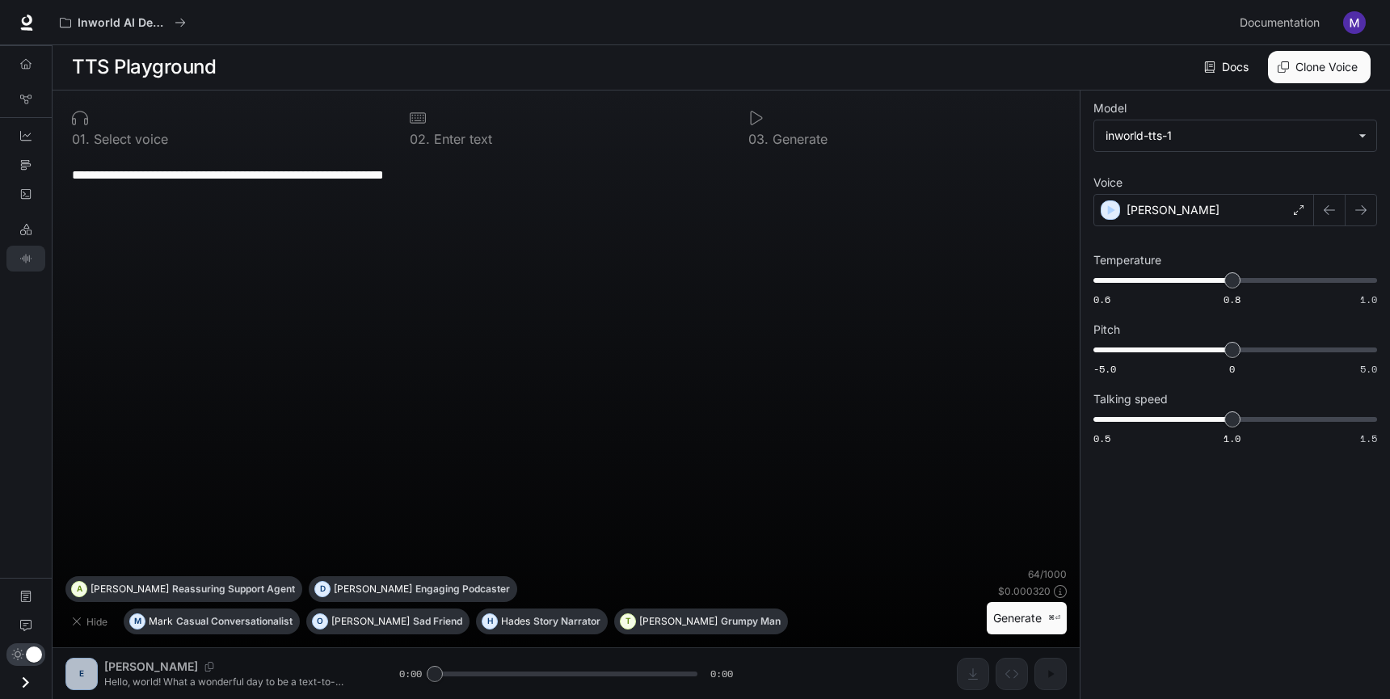
click at [29, 680] on icon "Open drawer" at bounding box center [26, 683] width 22 height 22
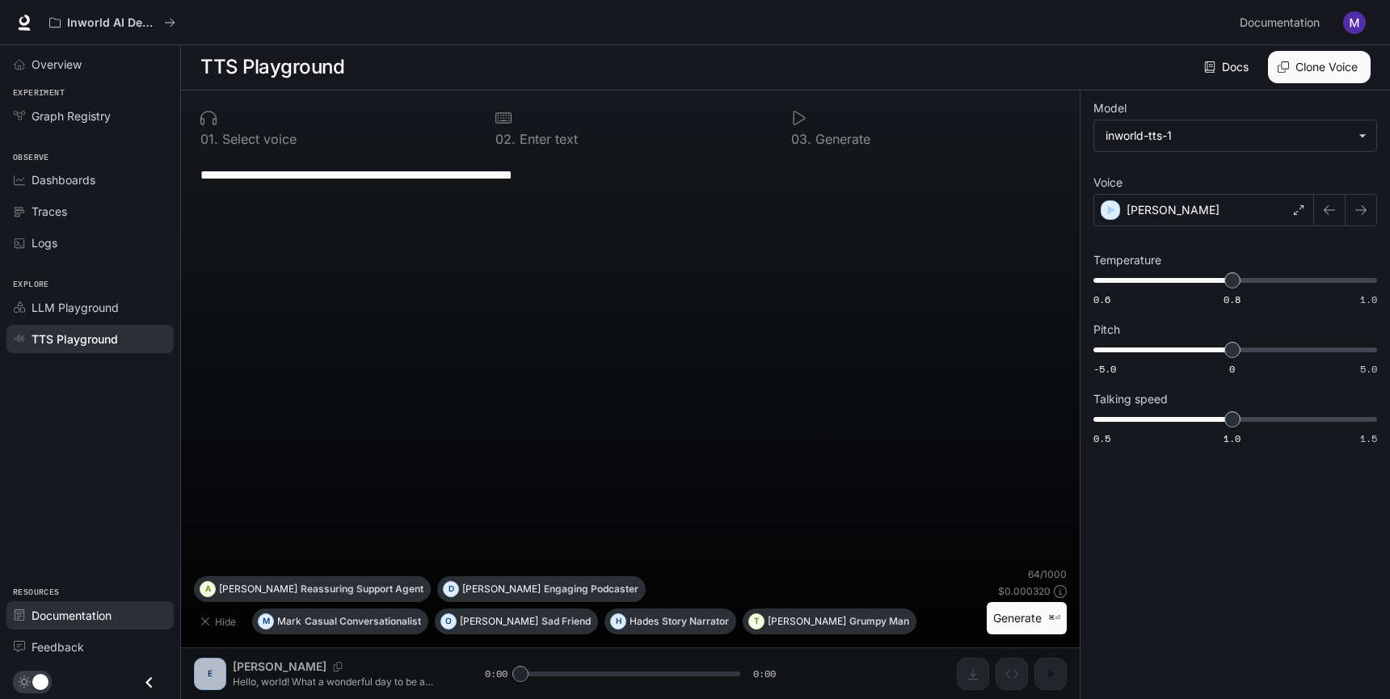
click at [86, 610] on span "Documentation" at bounding box center [72, 615] width 80 height 17
click at [1357, 6] on button "button" at bounding box center [1354, 22] width 32 height 32
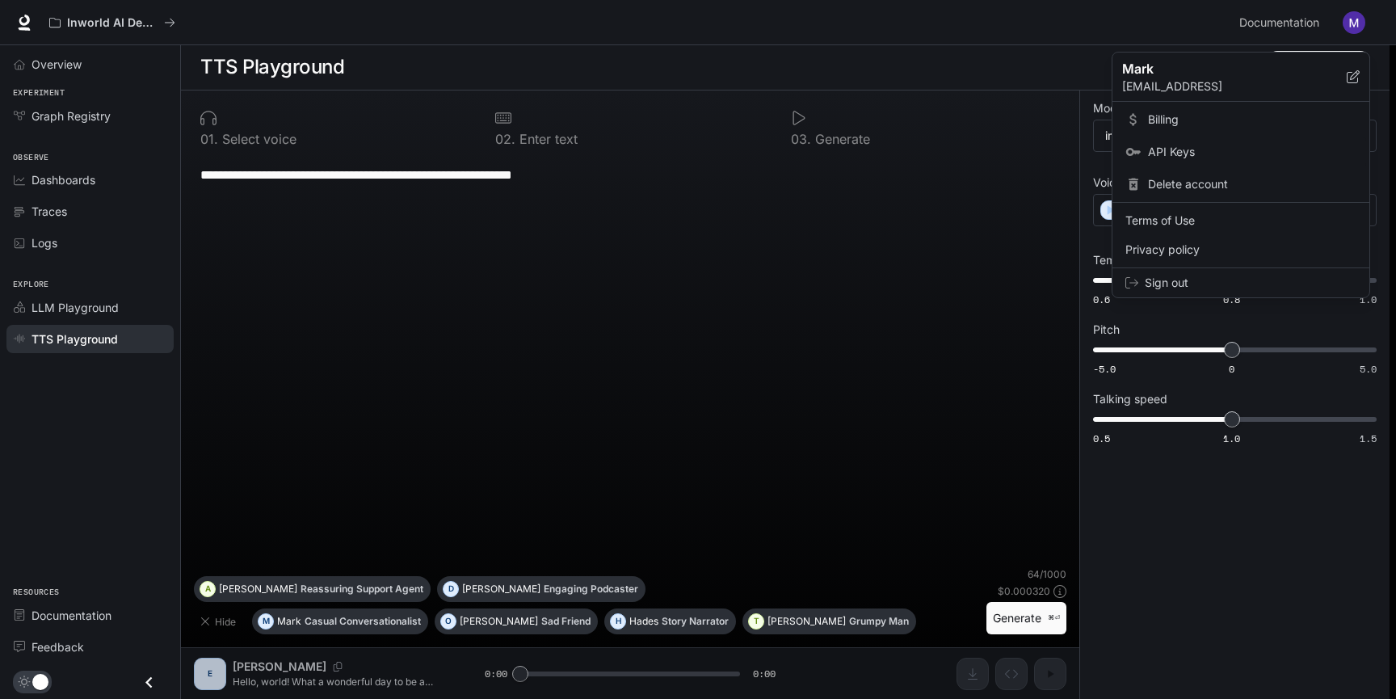
click at [1194, 145] on span "API Keys" at bounding box center [1252, 152] width 208 height 16
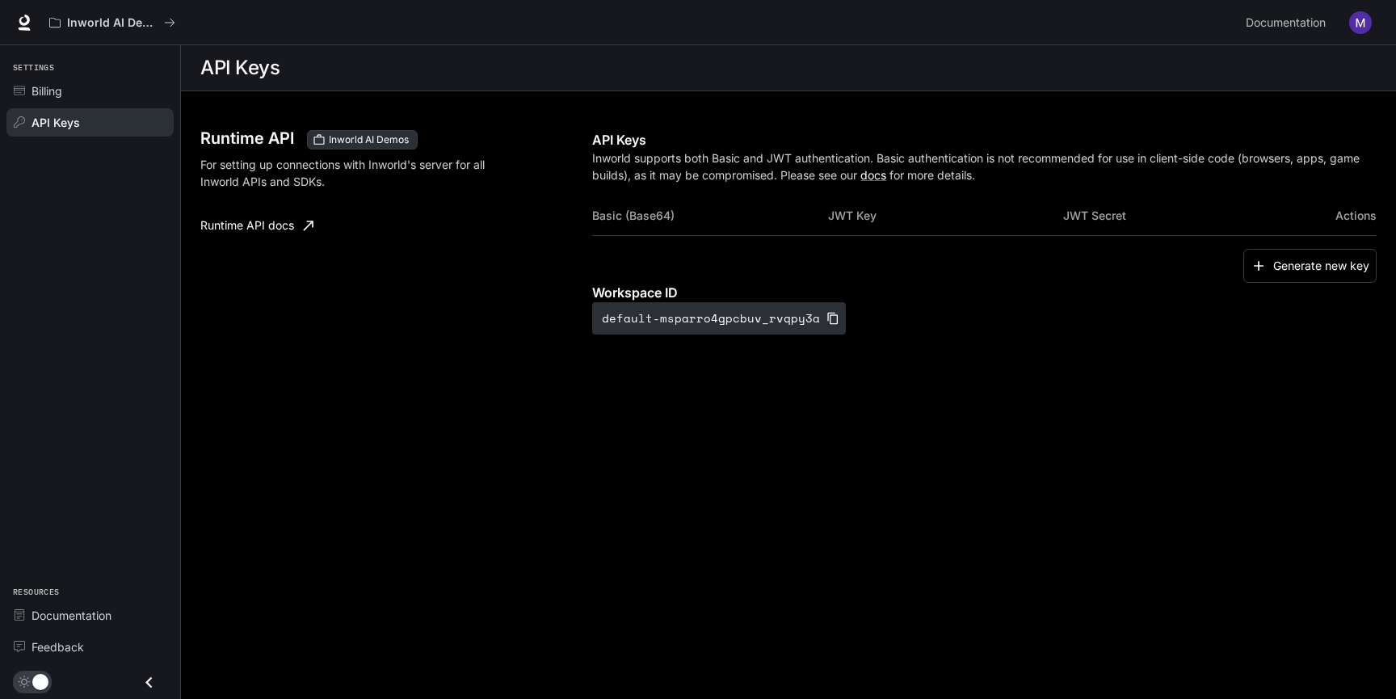
click at [268, 234] on link "Runtime API docs" at bounding box center [257, 225] width 126 height 32
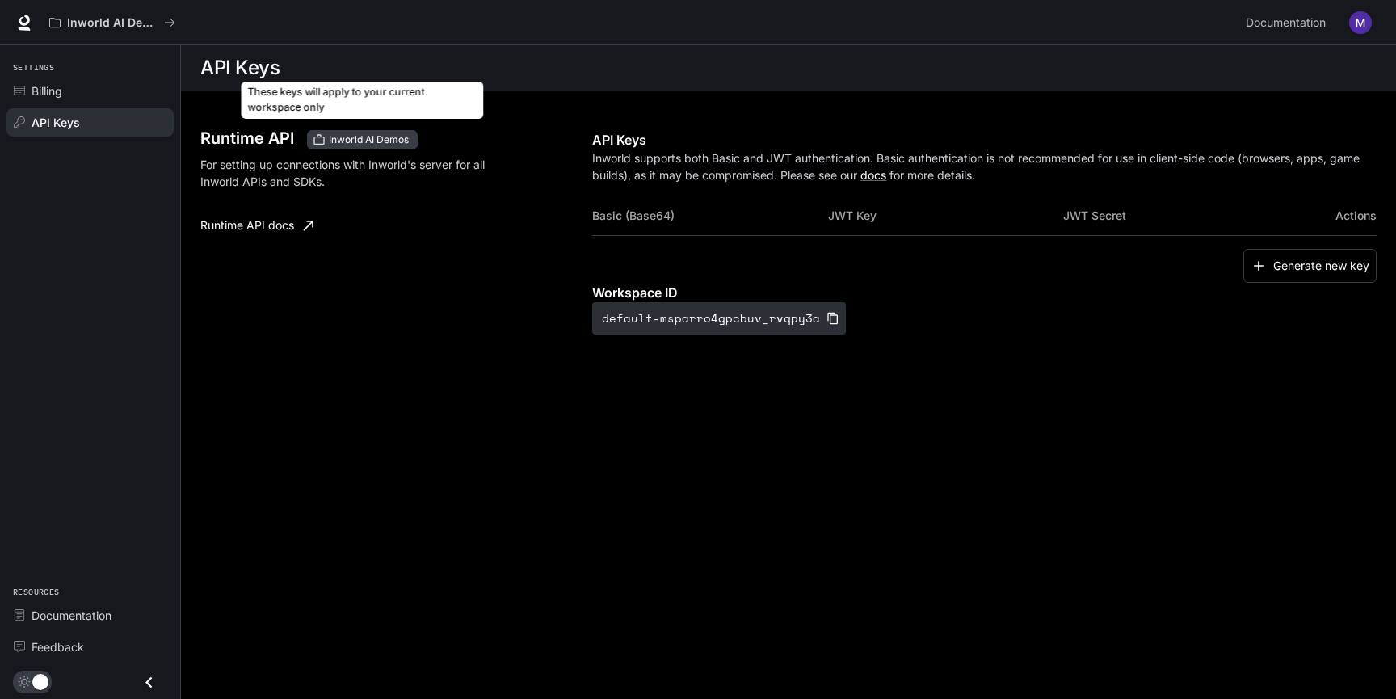
click at [388, 137] on span "Inworld AI Demos" at bounding box center [368, 140] width 93 height 15
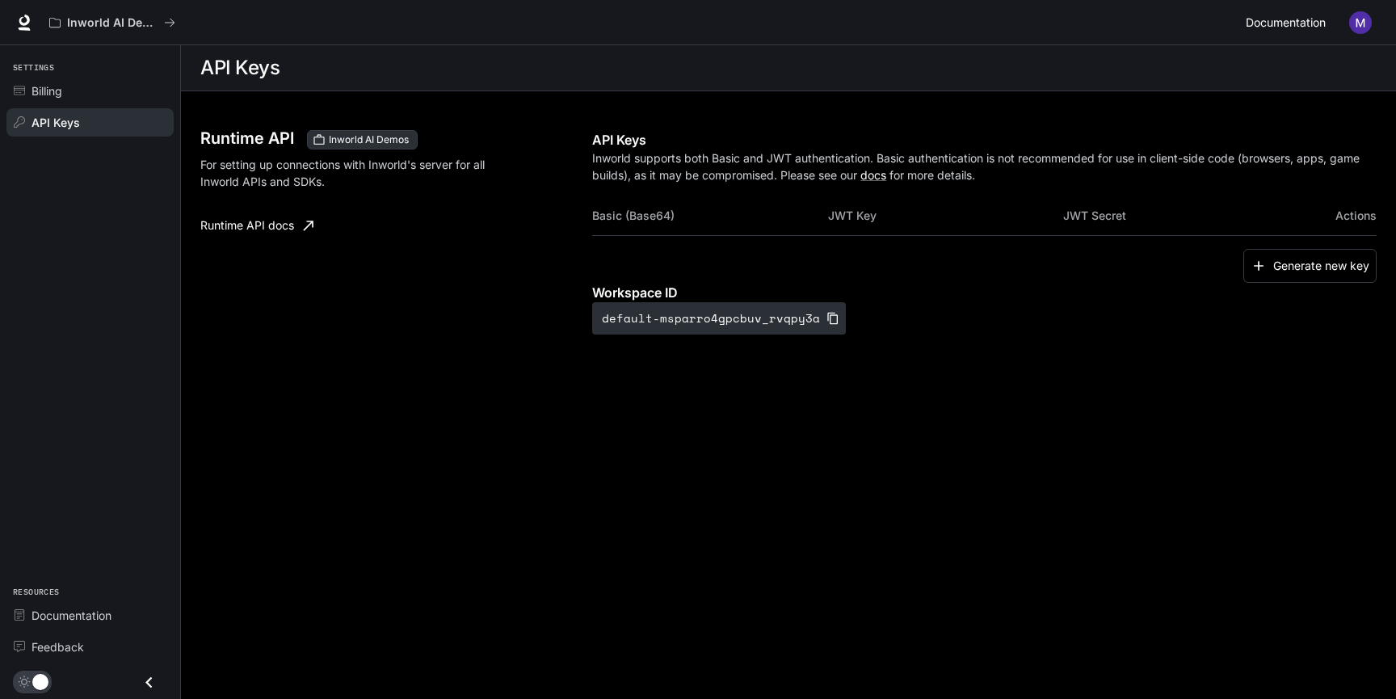
click at [1271, 15] on span "Documentation" at bounding box center [1286, 23] width 80 height 20
